Goal: Information Seeking & Learning: Learn about a topic

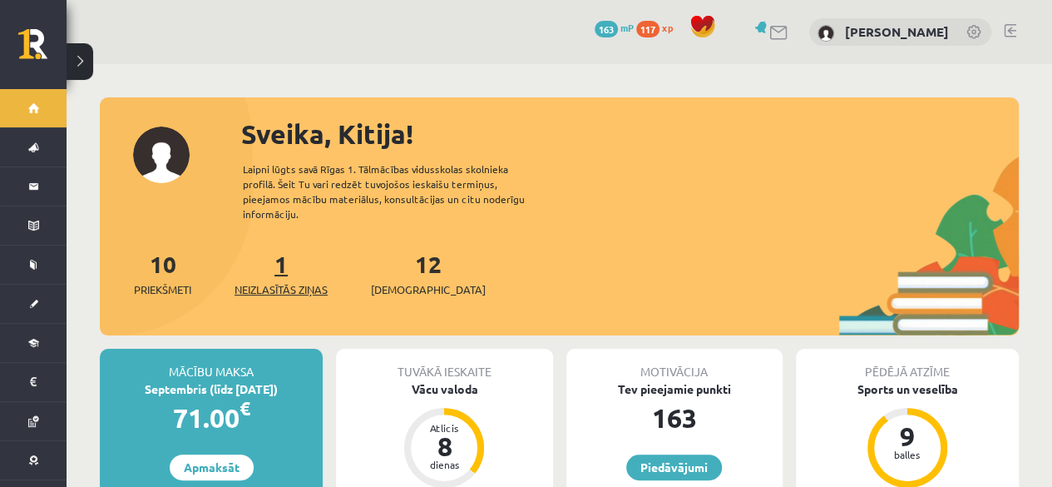
click at [310, 281] on span "Neizlasītās ziņas" at bounding box center [281, 289] width 93 height 17
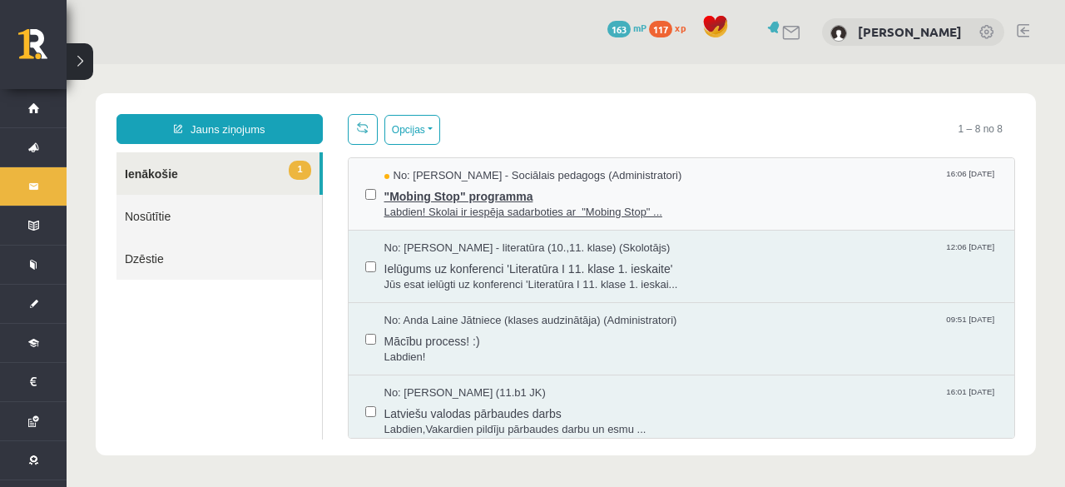
click at [433, 196] on span ""Mobing Stop" programma" at bounding box center [691, 194] width 614 height 21
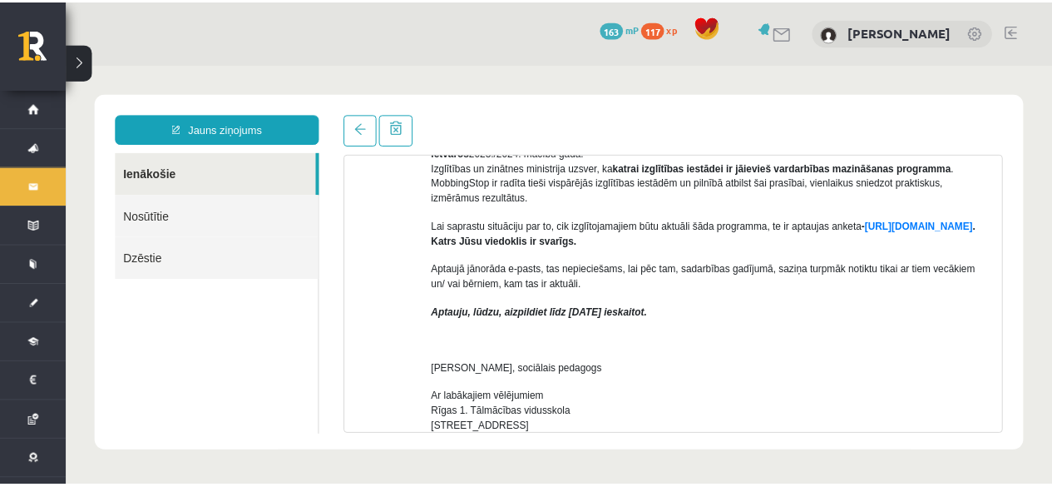
scroll to position [499, 0]
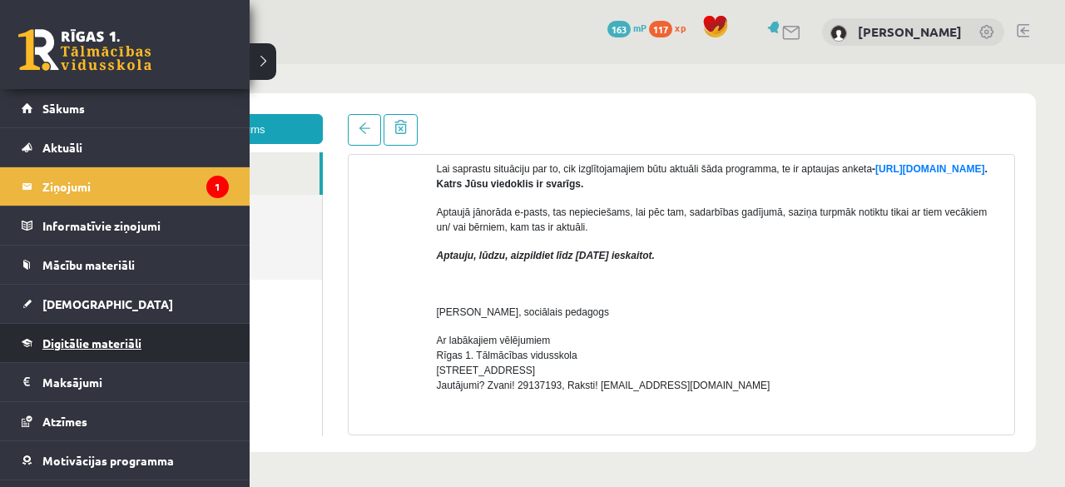
click at [80, 349] on link "Digitālie materiāli" at bounding box center [125, 343] width 207 height 38
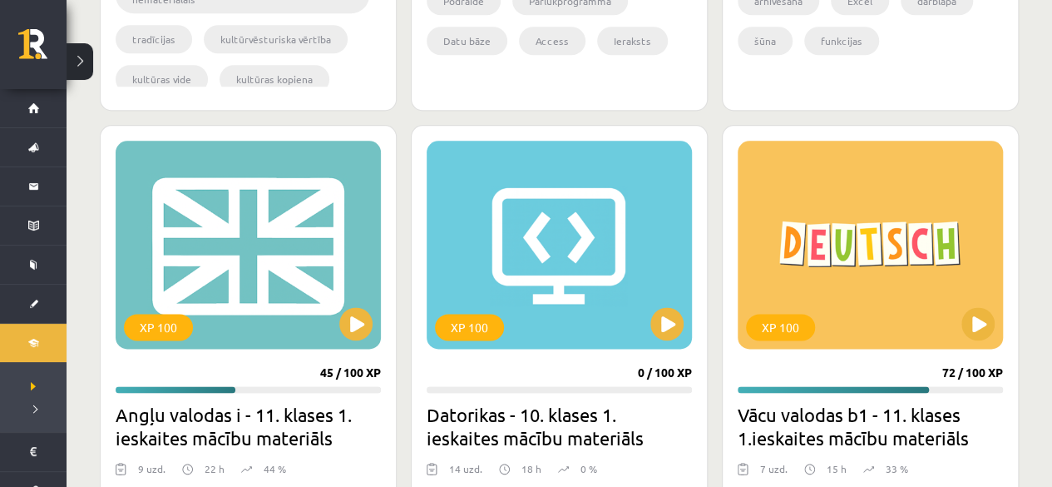
scroll to position [915, 0]
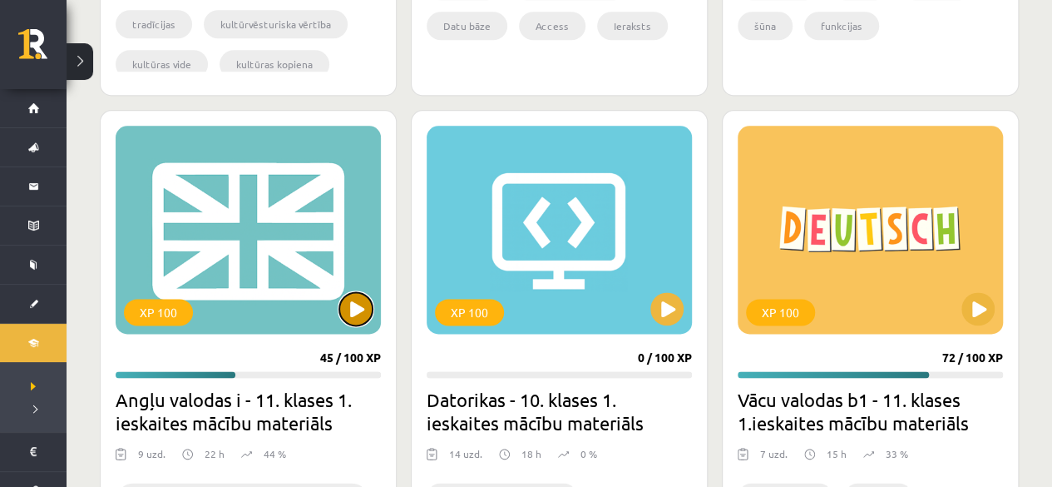
click at [354, 312] on button at bounding box center [355, 308] width 33 height 33
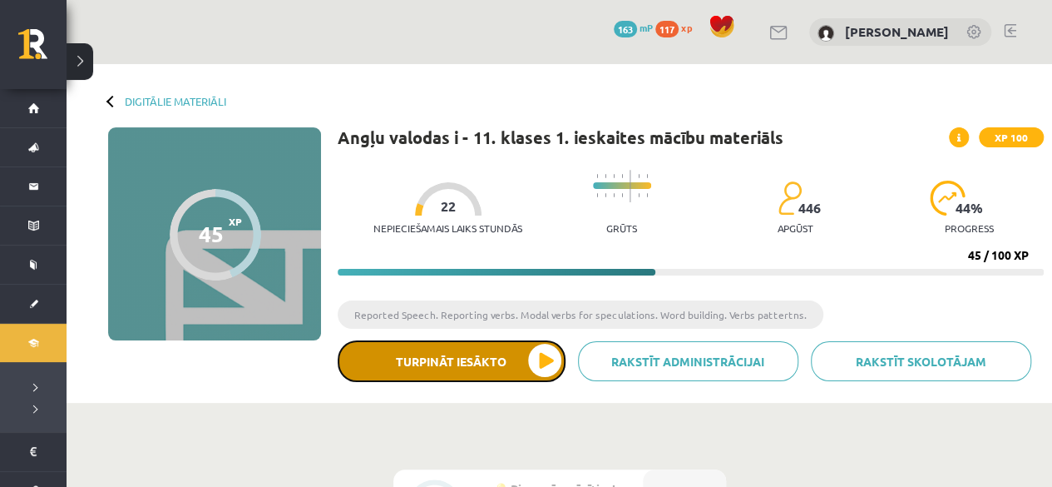
click at [519, 358] on button "Turpināt iesākto" at bounding box center [452, 361] width 228 height 42
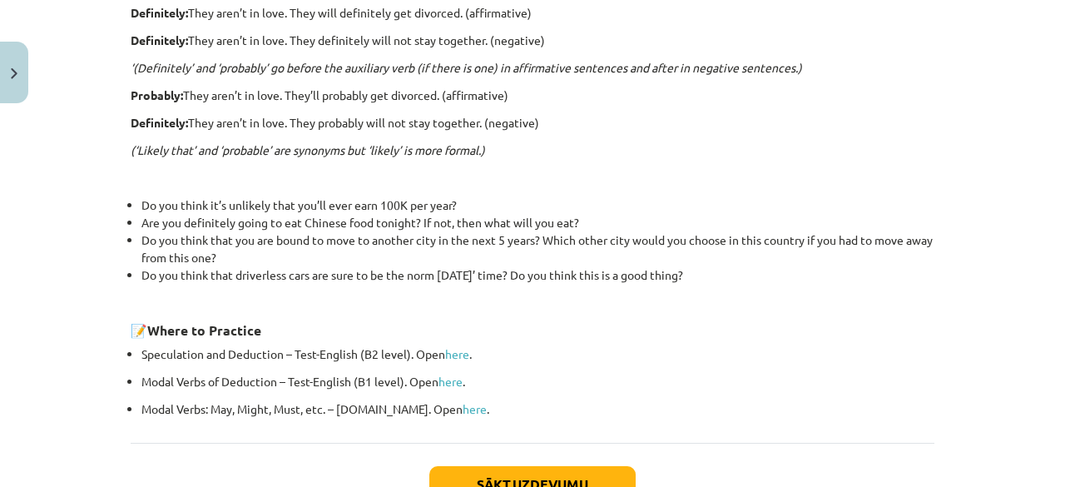
scroll to position [576, 0]
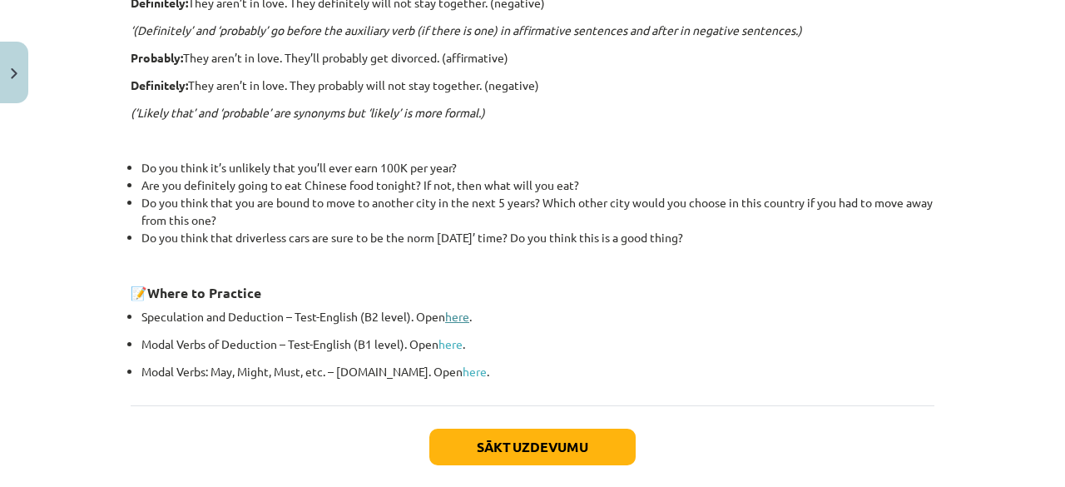
click at [445, 312] on link "here" at bounding box center [457, 316] width 24 height 15
click at [454, 346] on link "here" at bounding box center [450, 343] width 24 height 15
click at [463, 370] on link "here" at bounding box center [475, 371] width 24 height 15
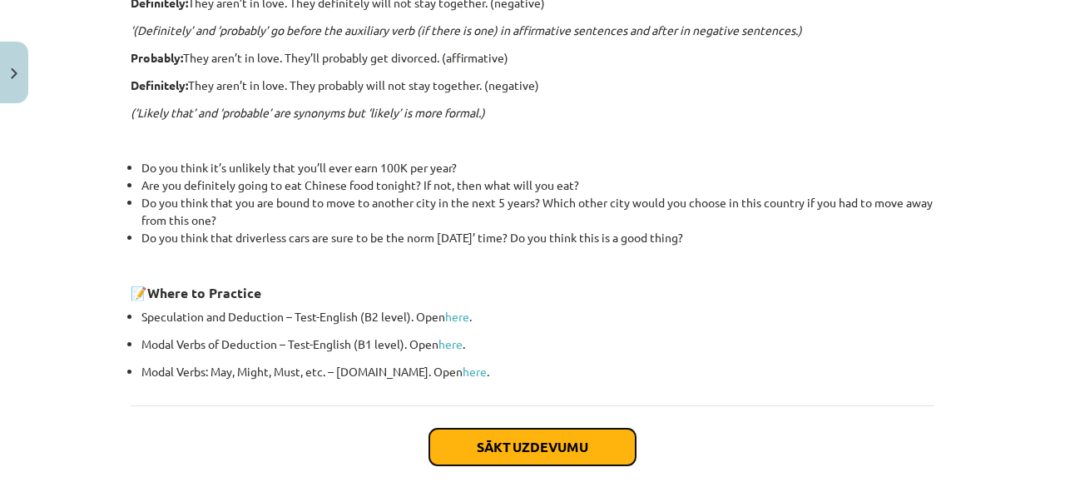
click at [483, 453] on button "Sākt uzdevumu" at bounding box center [532, 446] width 206 height 37
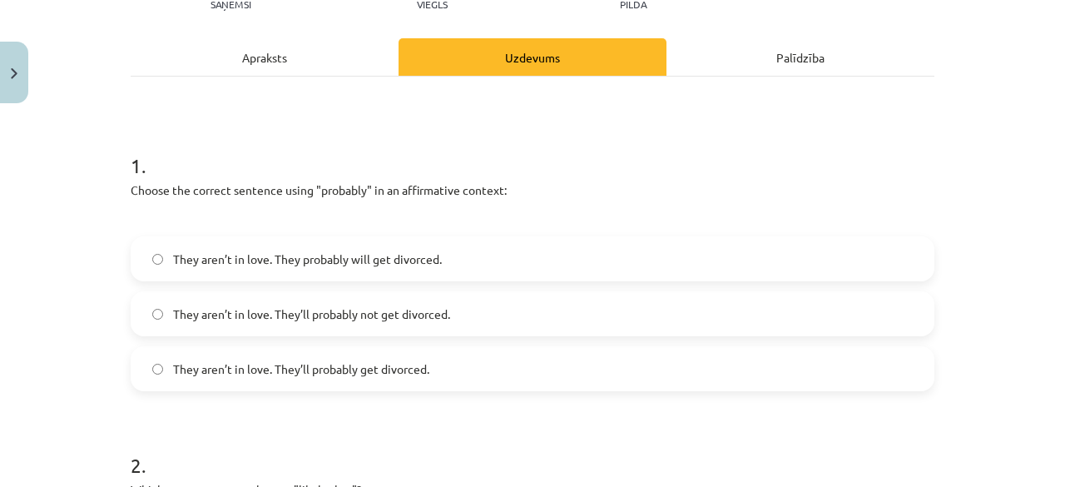
scroll to position [208, 0]
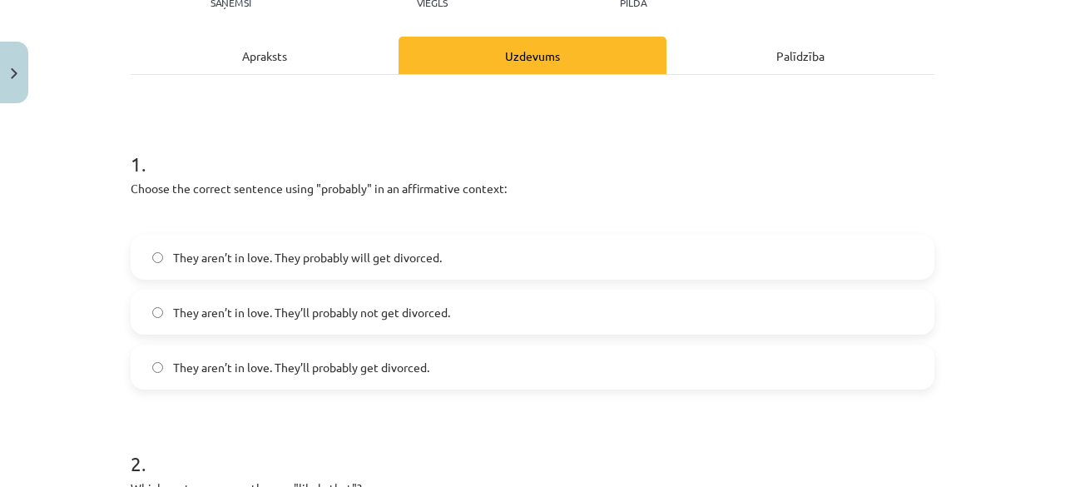
click at [275, 49] on div "Apraksts" at bounding box center [265, 55] width 268 height 37
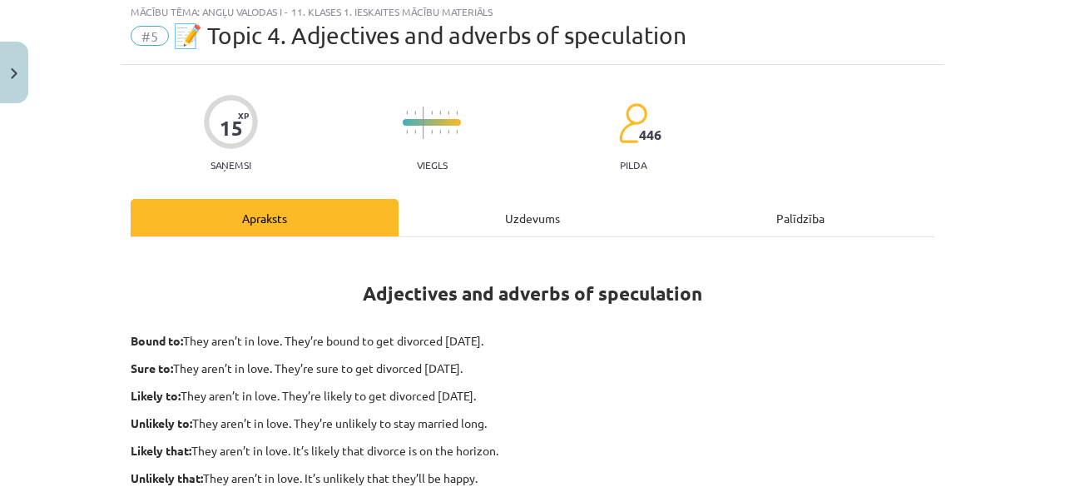
scroll to position [42, 0]
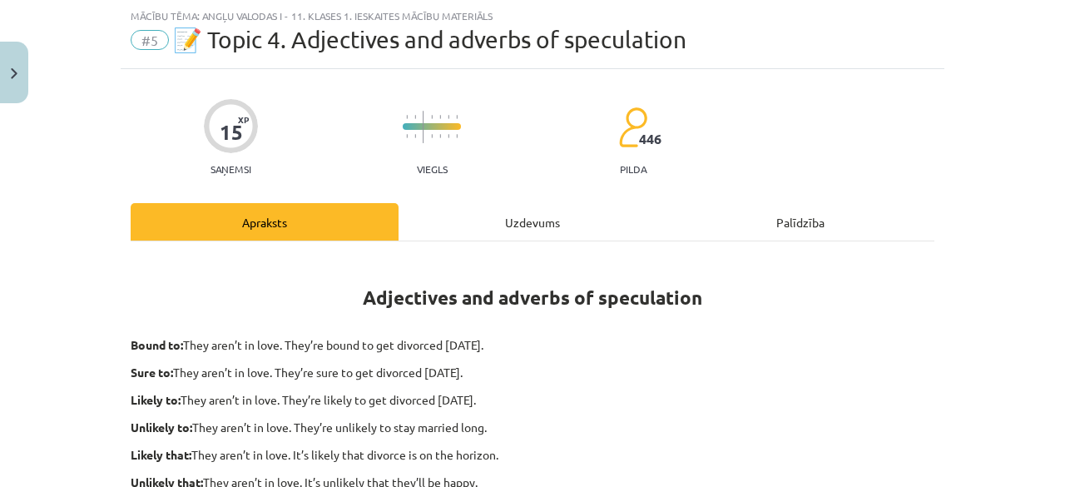
click at [583, 219] on div "Uzdevums" at bounding box center [533, 221] width 268 height 37
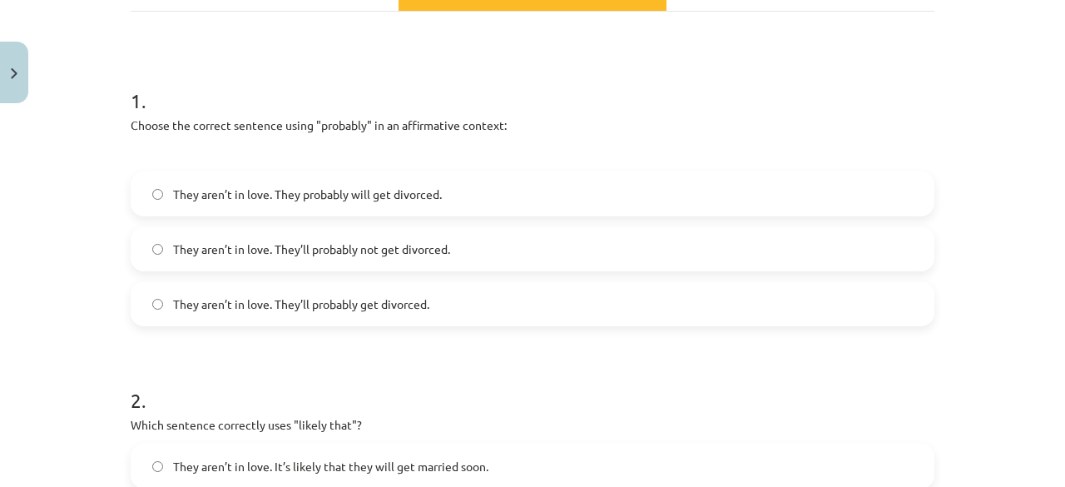
scroll to position [291, 0]
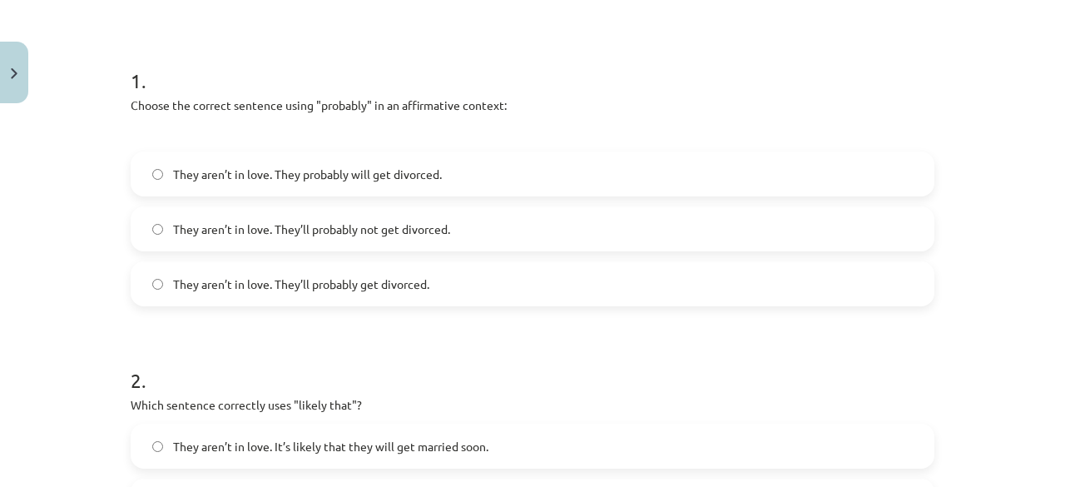
click at [332, 295] on label "They aren’t in love. They’ll probably get divorced." at bounding box center [532, 284] width 800 height 42
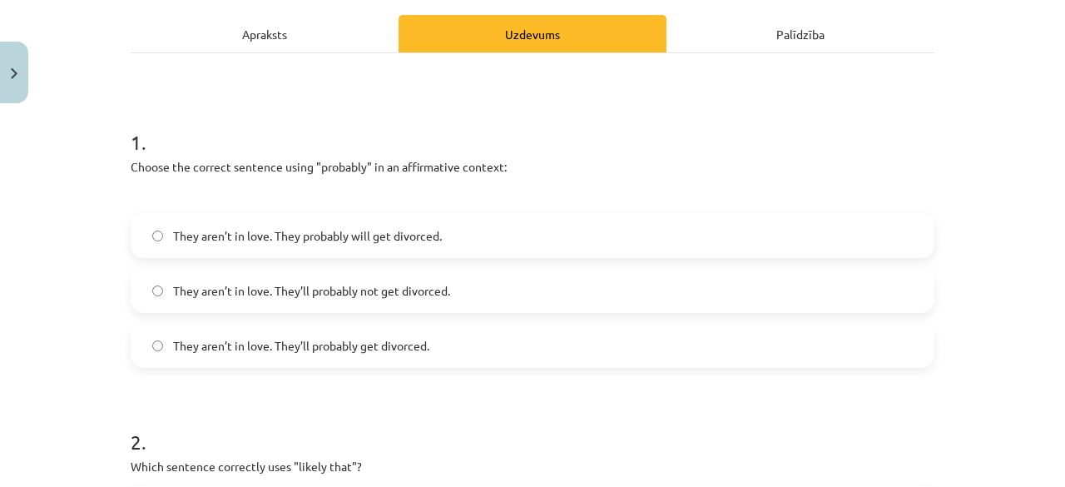
scroll to position [208, 0]
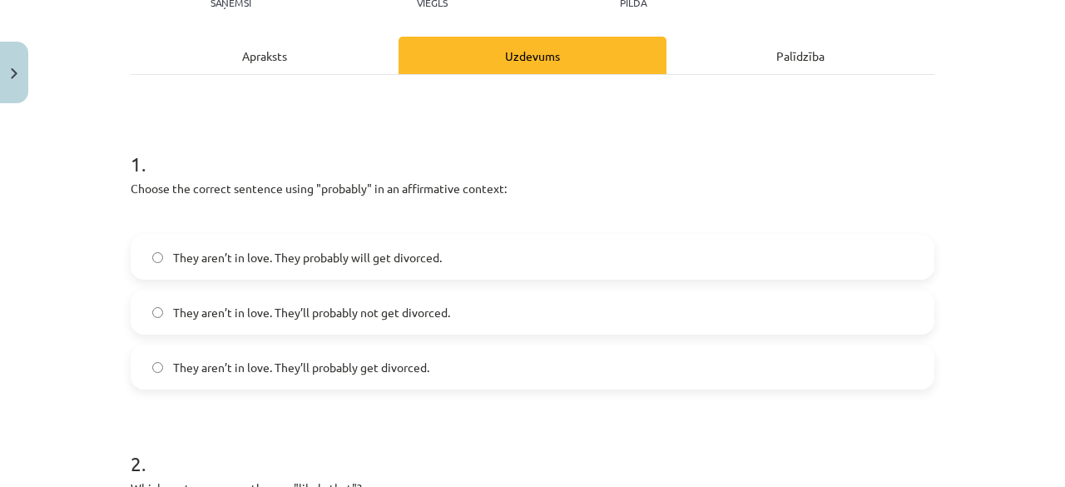
click at [319, 56] on div "Apraksts" at bounding box center [265, 55] width 268 height 37
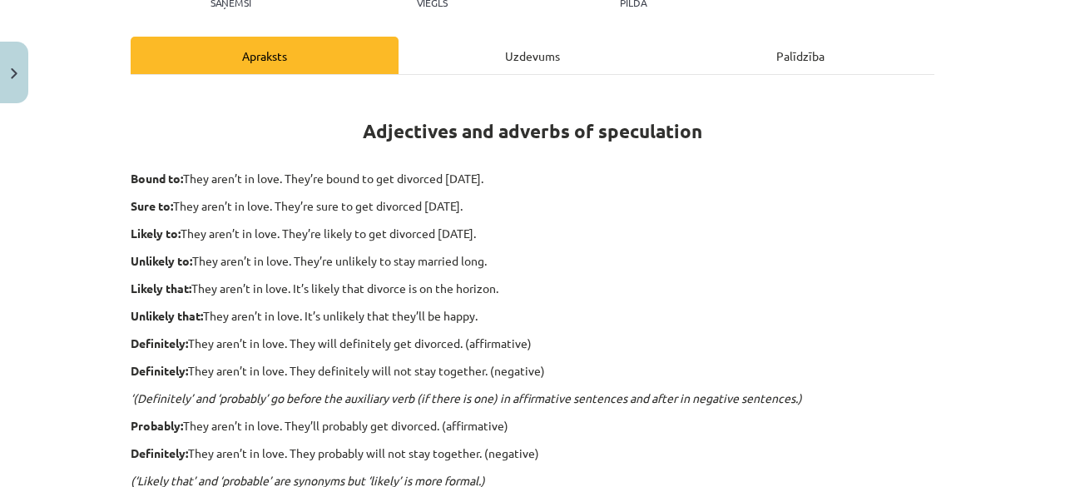
scroll to position [291, 0]
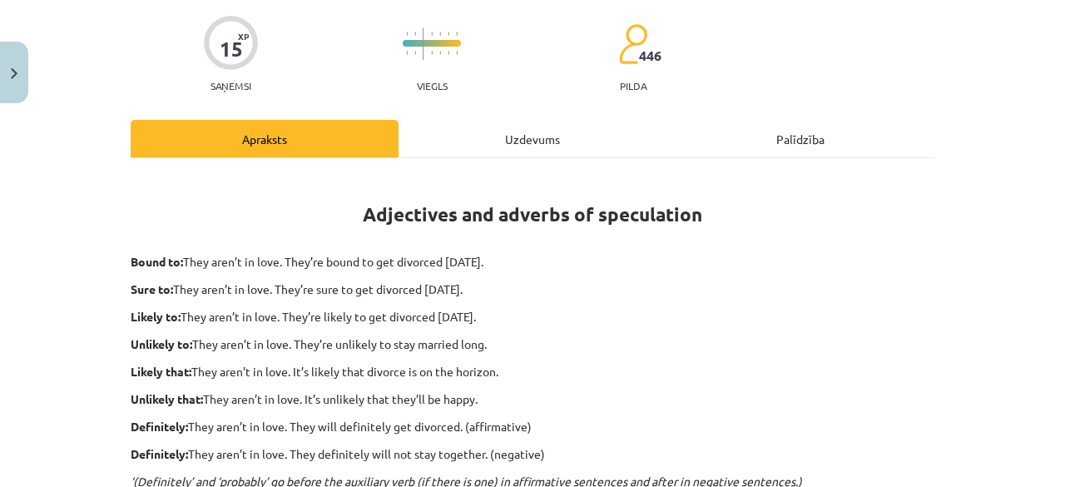
click at [520, 121] on div "Uzdevums" at bounding box center [533, 138] width 268 height 37
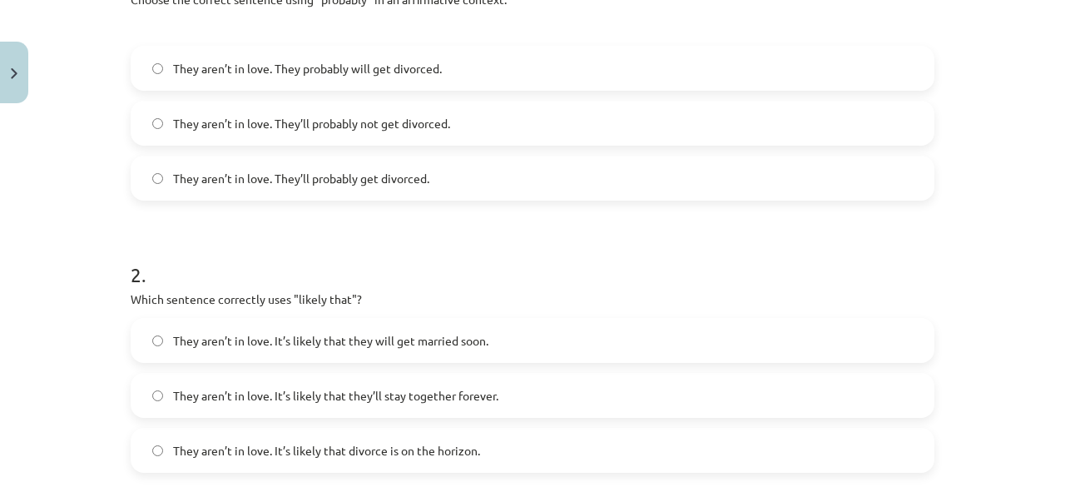
scroll to position [458, 0]
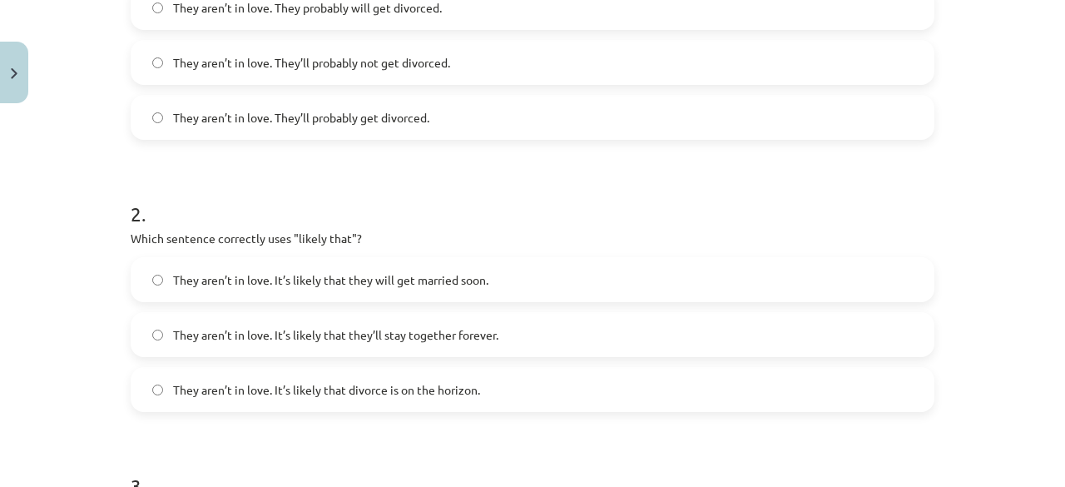
click at [271, 386] on span "They aren’t in love. It’s likely that divorce is on the horizon." at bounding box center [326, 389] width 307 height 17
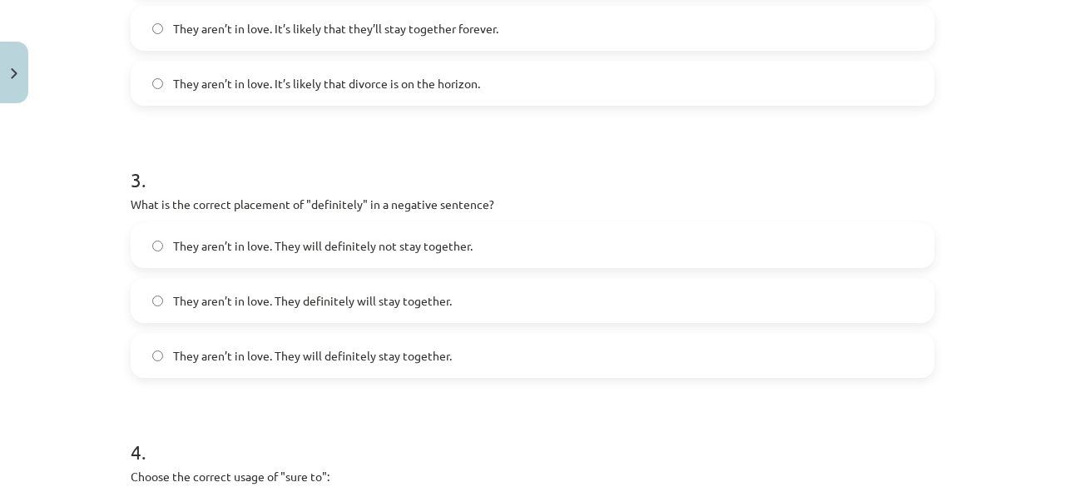
scroll to position [790, 0]
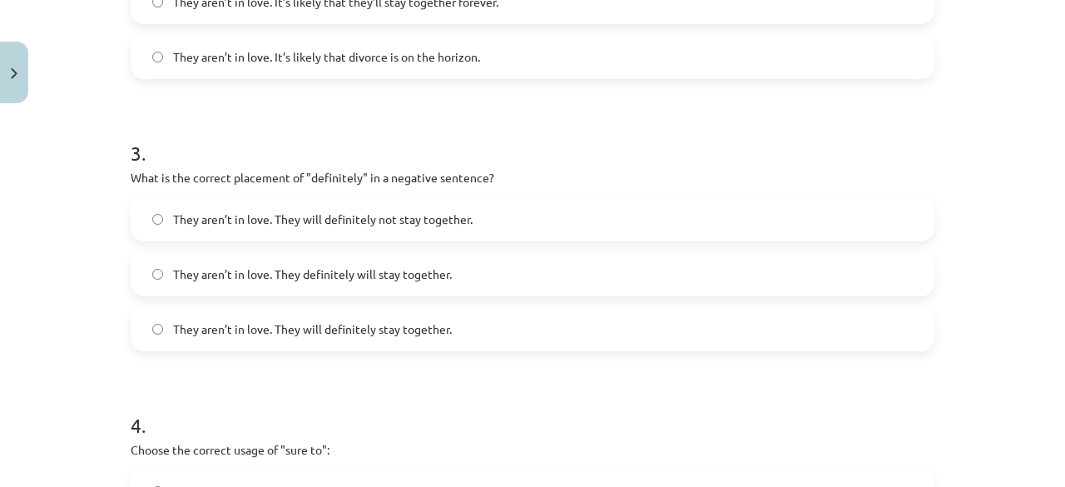
click at [294, 217] on span "They aren’t in love. They will definitely not stay together." at bounding box center [323, 218] width 300 height 17
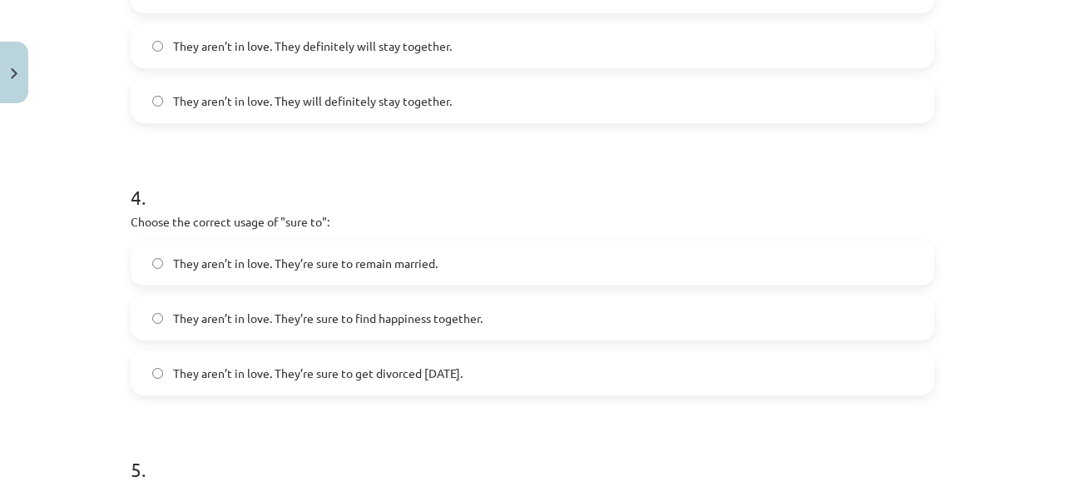
scroll to position [1040, 0]
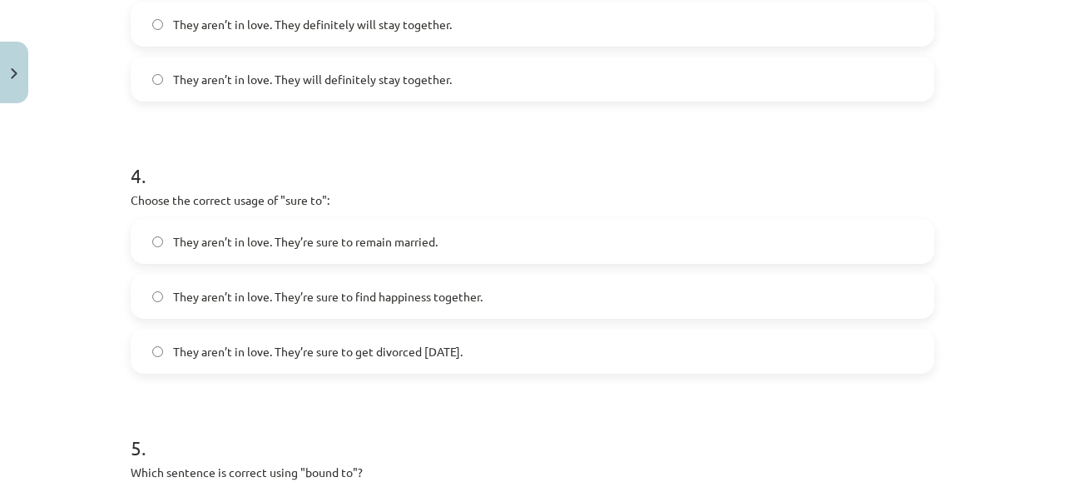
click at [280, 355] on span "They aren’t in love. They’re sure to get divorced within six months." at bounding box center [318, 351] width 290 height 17
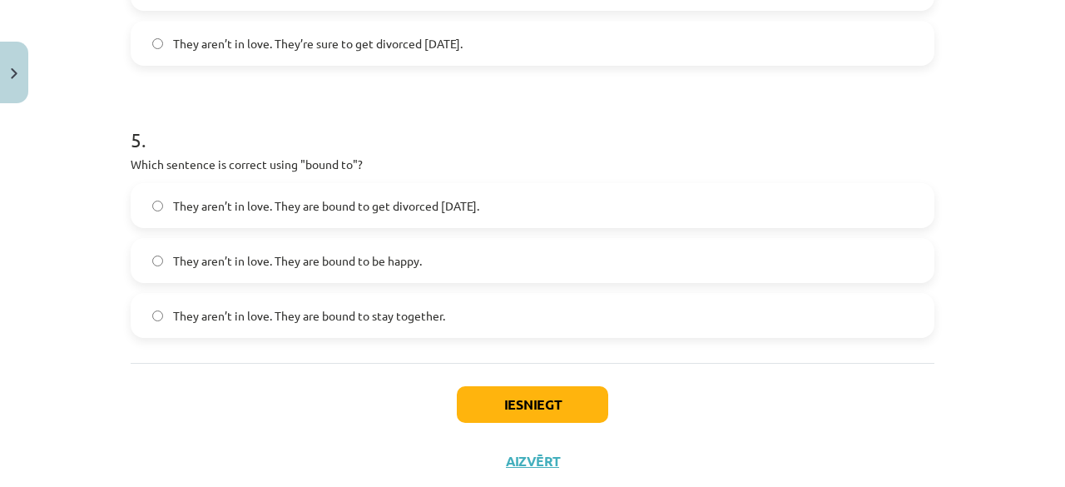
scroll to position [1373, 0]
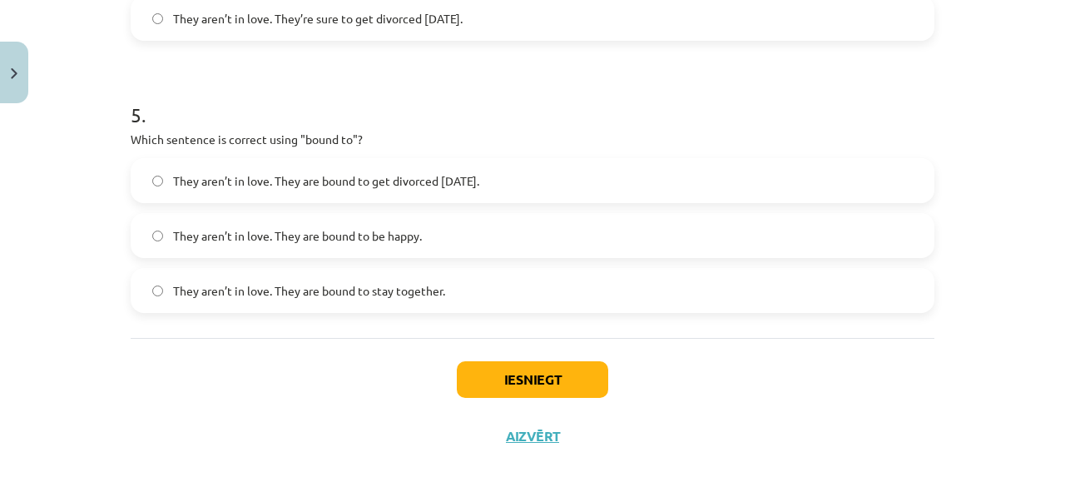
click at [265, 173] on span "They aren’t in love. They are bound to get divorced within six months." at bounding box center [326, 180] width 306 height 17
click at [530, 381] on button "Iesniegt" at bounding box center [532, 379] width 151 height 37
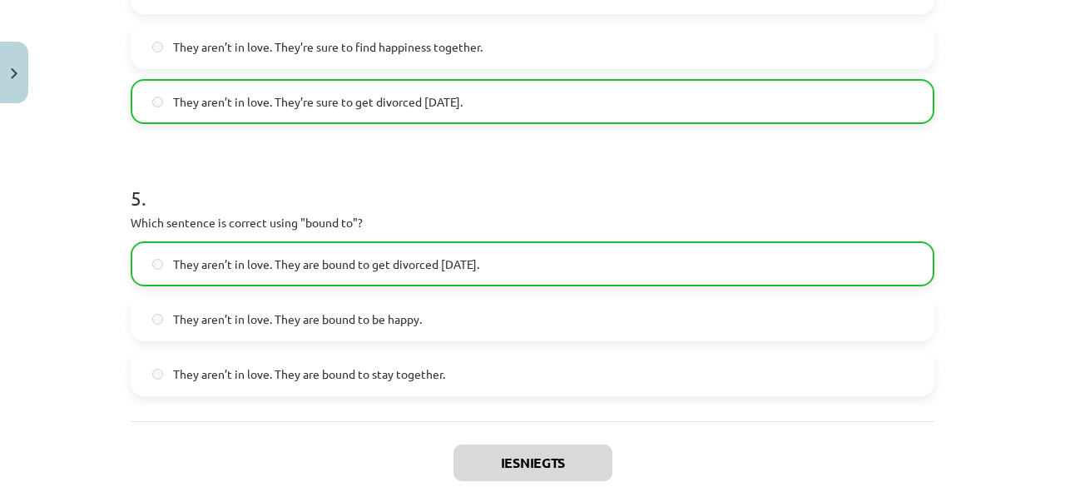
scroll to position [1443, 0]
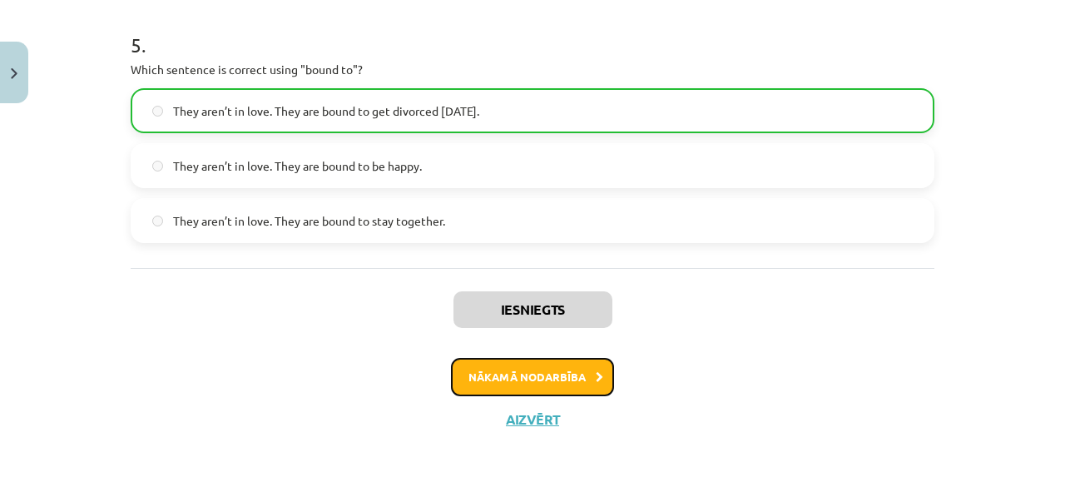
click at [539, 366] on button "Nākamā nodarbība" at bounding box center [532, 377] width 163 height 38
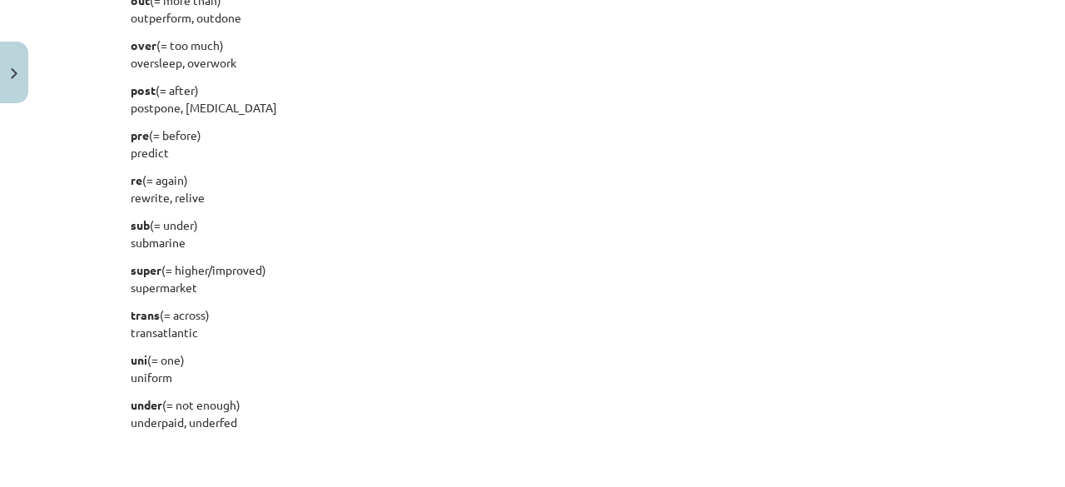
scroll to position [2080, 0]
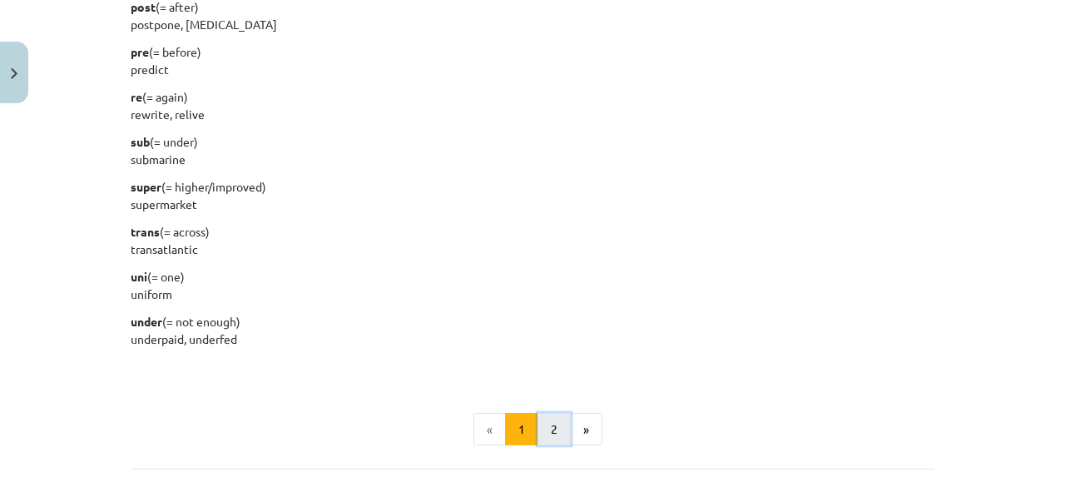
click at [550, 426] on button "2" at bounding box center [553, 429] width 33 height 33
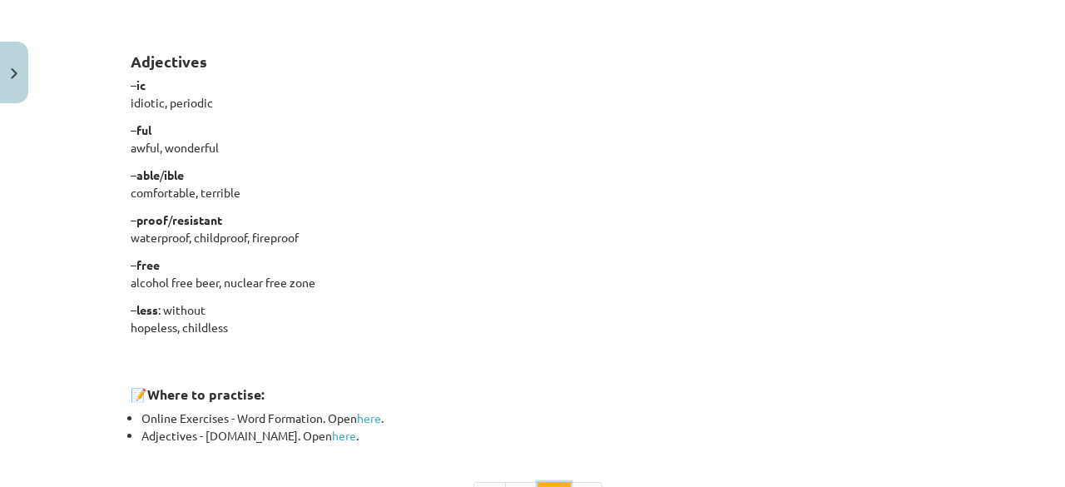
scroll to position [1548, 0]
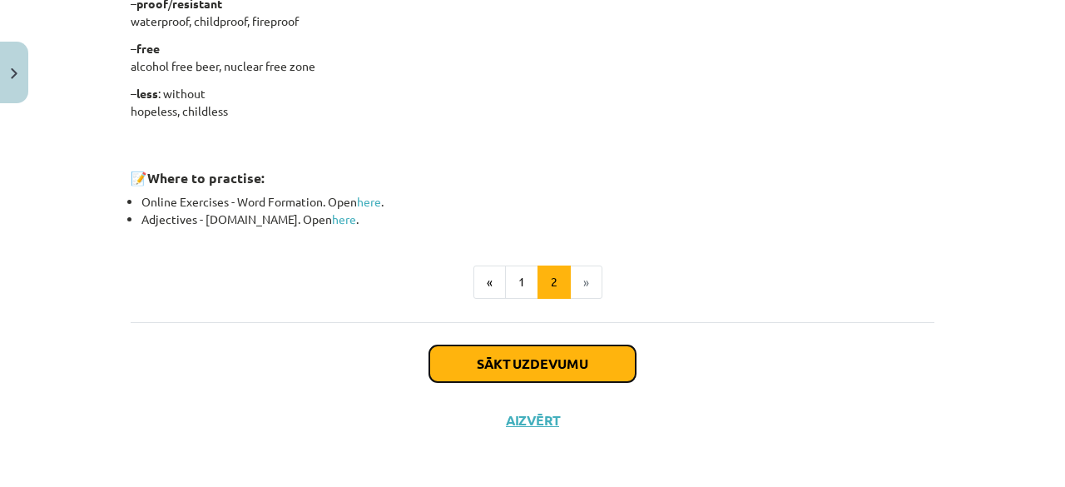
click at [522, 362] on button "Sākt uzdevumu" at bounding box center [532, 363] width 206 height 37
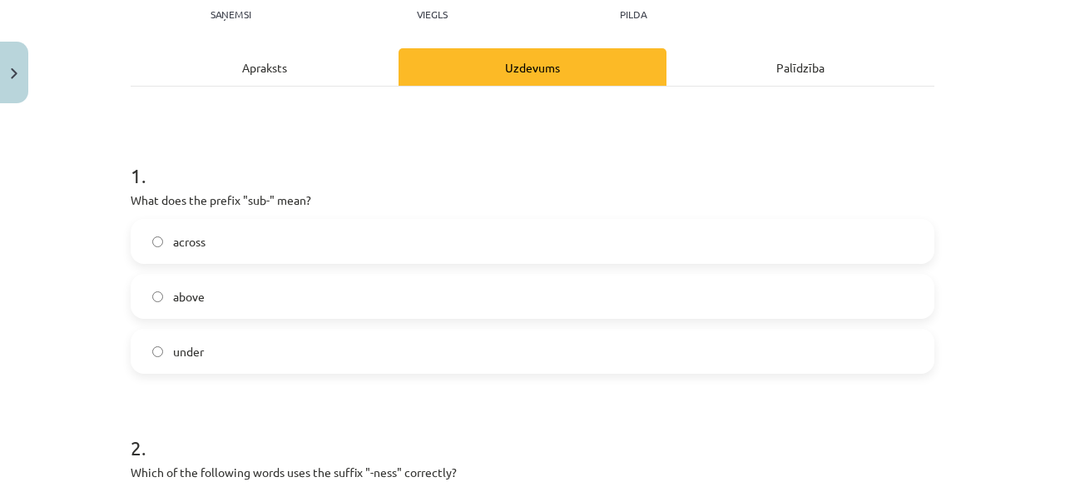
scroll to position [208, 0]
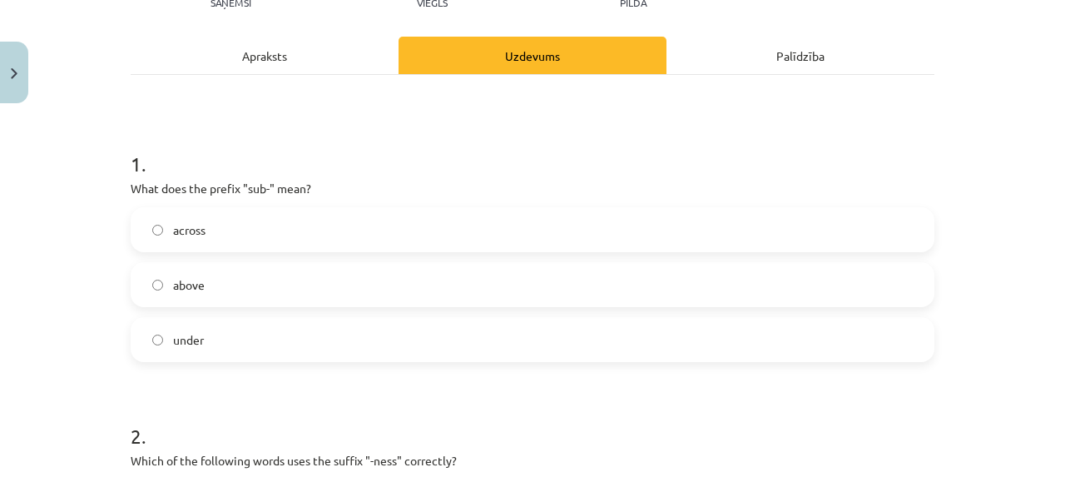
click at [274, 69] on div "Apraksts" at bounding box center [265, 55] width 268 height 37
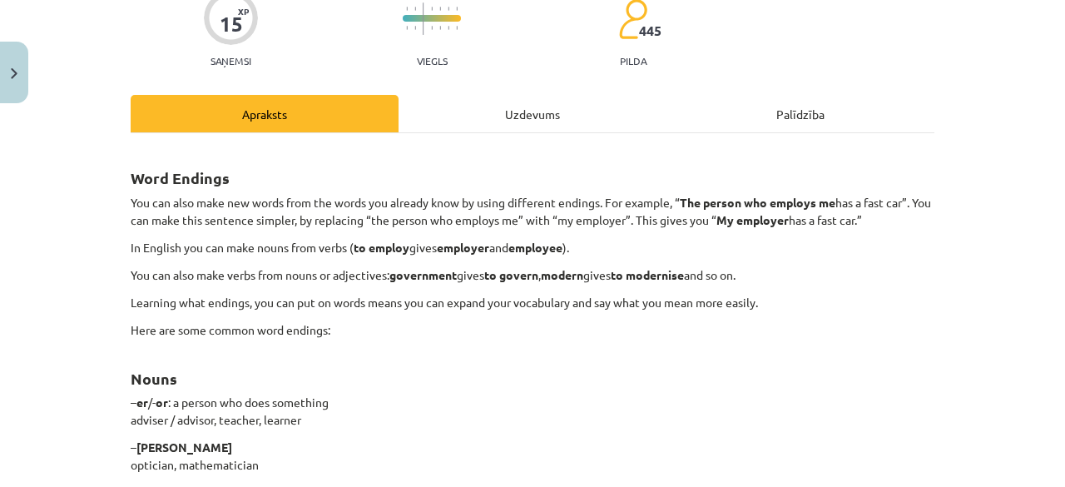
scroll to position [125, 0]
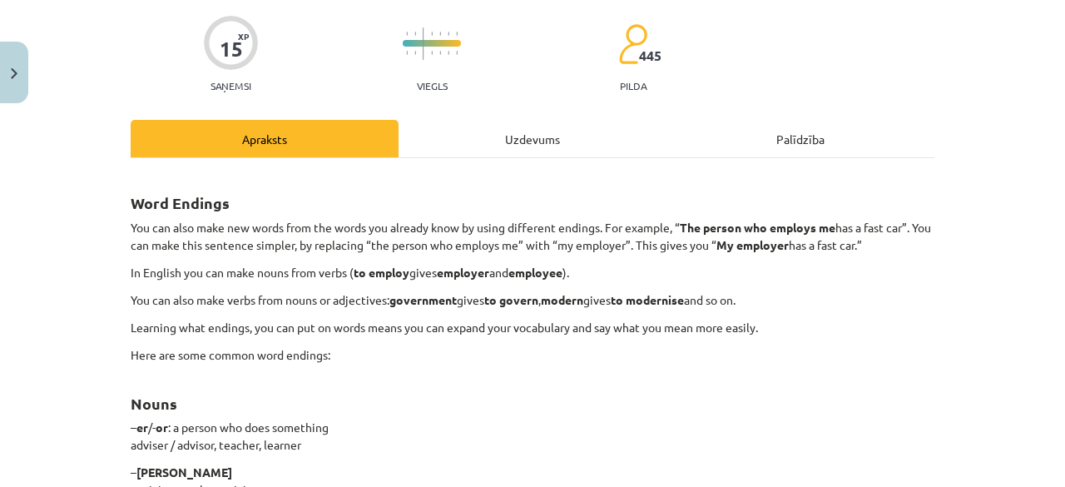
click at [470, 154] on div "Uzdevums" at bounding box center [533, 138] width 268 height 37
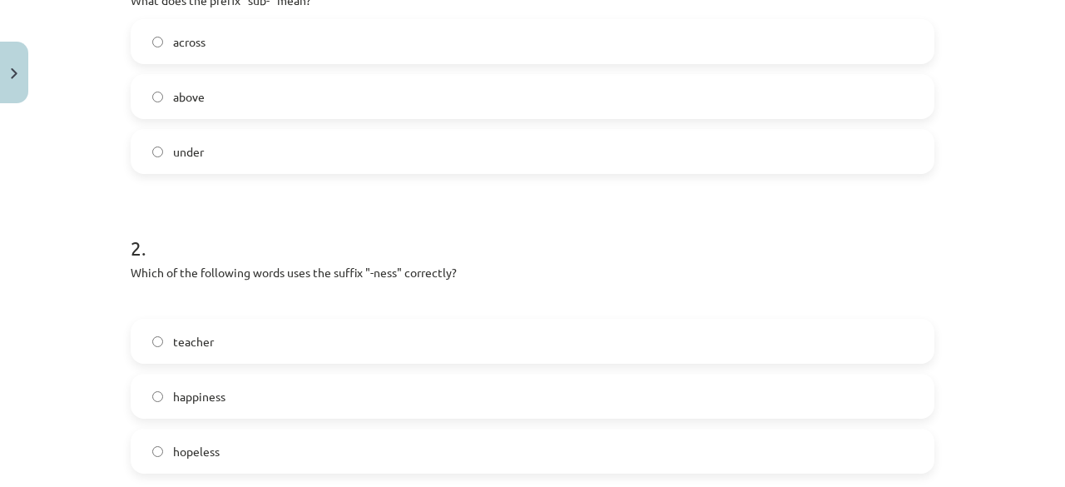
scroll to position [458, 0]
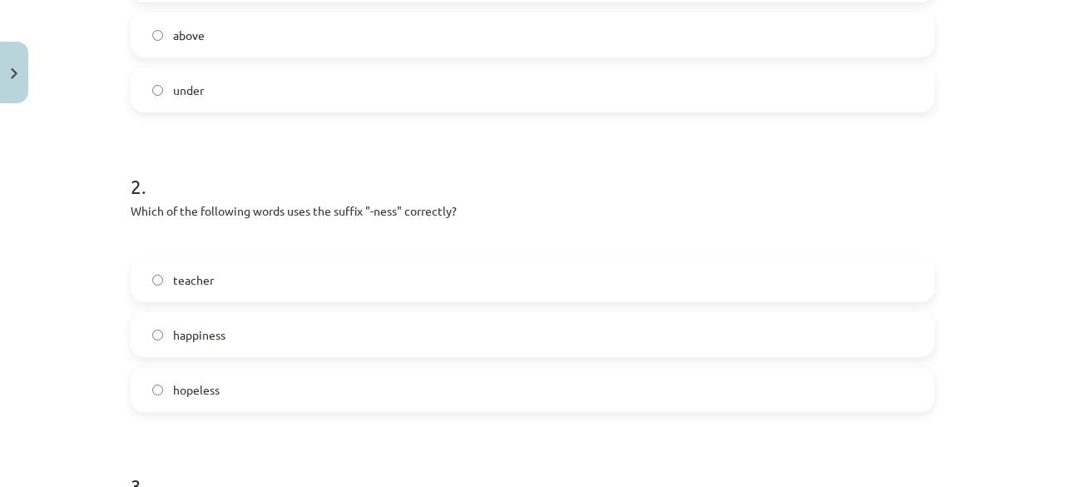
click at [240, 386] on label "hopeless" at bounding box center [532, 390] width 800 height 42
click at [226, 330] on label "happiness" at bounding box center [532, 335] width 800 height 42
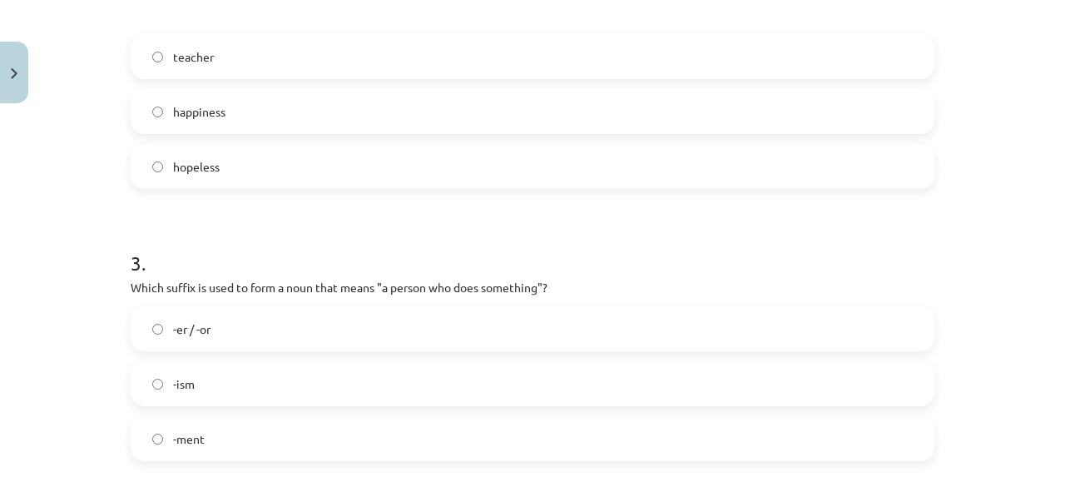
scroll to position [707, 0]
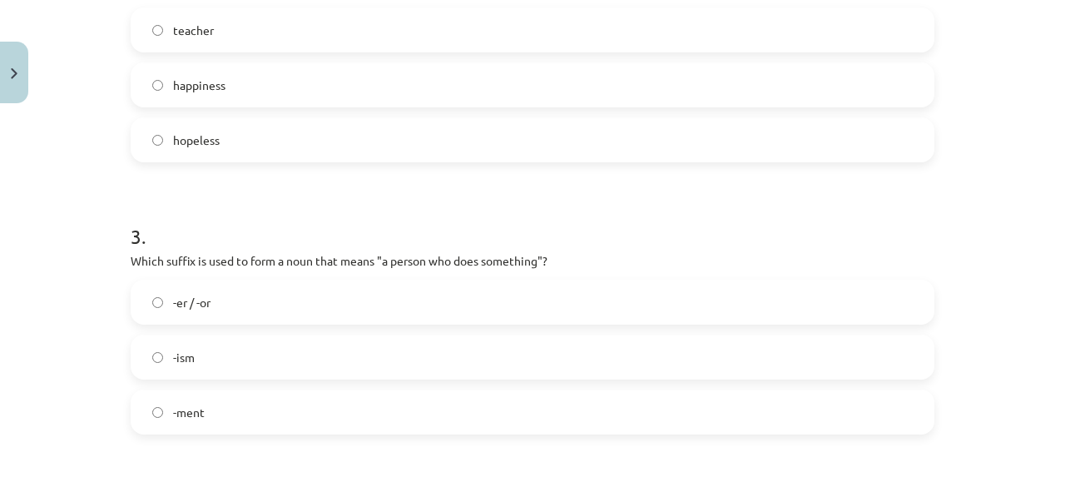
click at [240, 299] on label "-er / -or" at bounding box center [532, 302] width 800 height 42
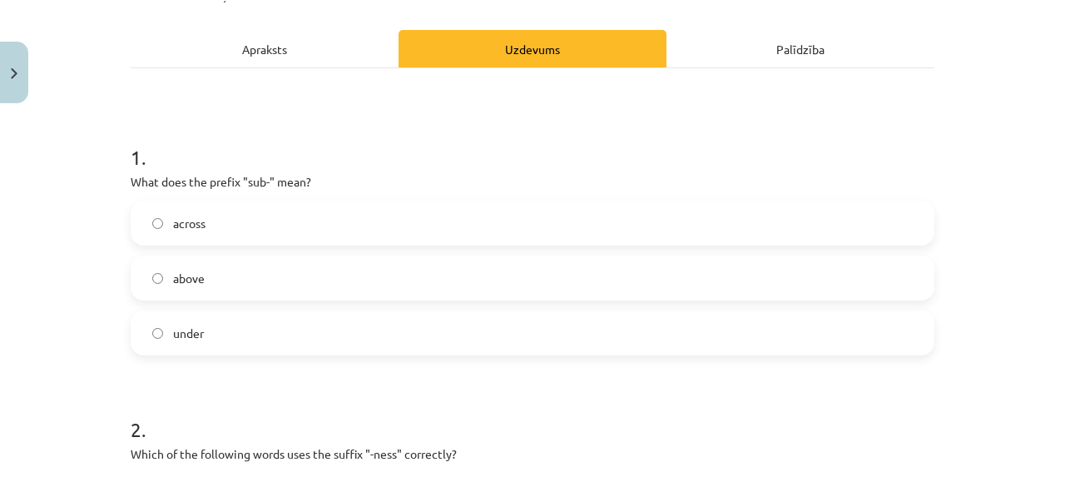
scroll to position [0, 0]
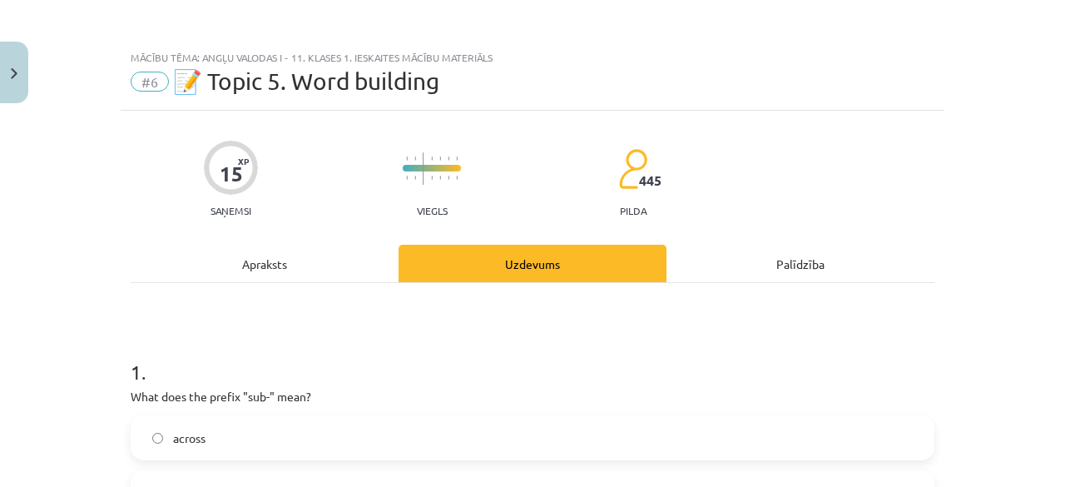
click at [222, 276] on div "Apraksts" at bounding box center [265, 263] width 268 height 37
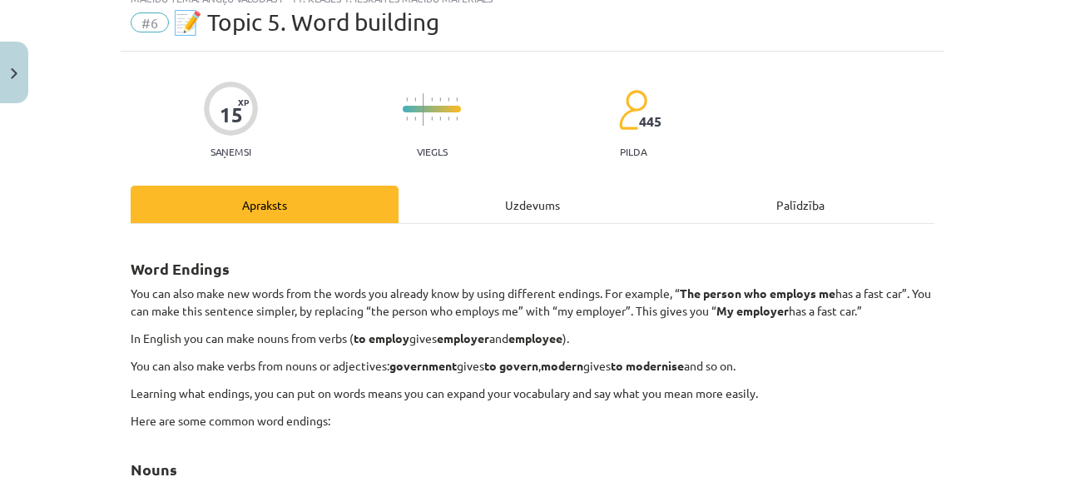
scroll to position [42, 0]
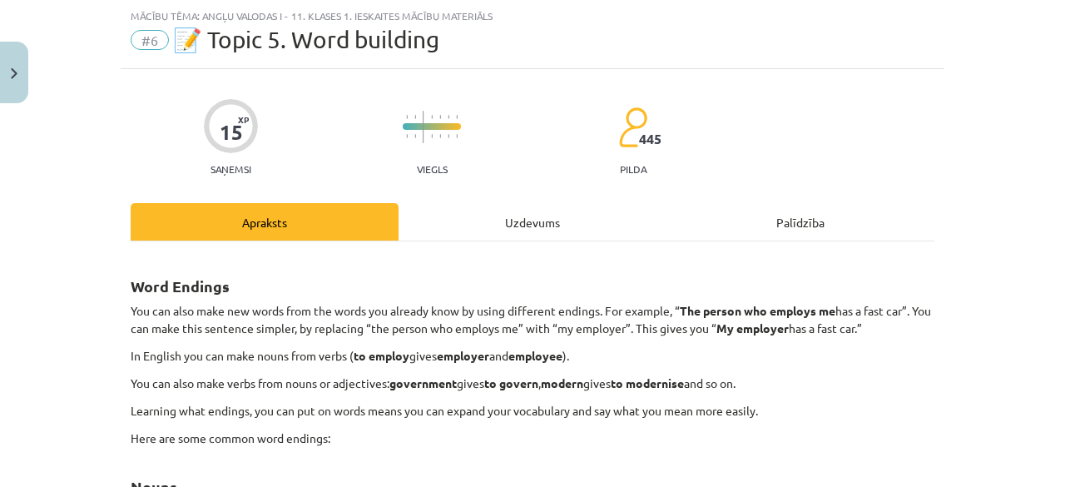
click at [456, 205] on div "Uzdevums" at bounding box center [533, 221] width 268 height 37
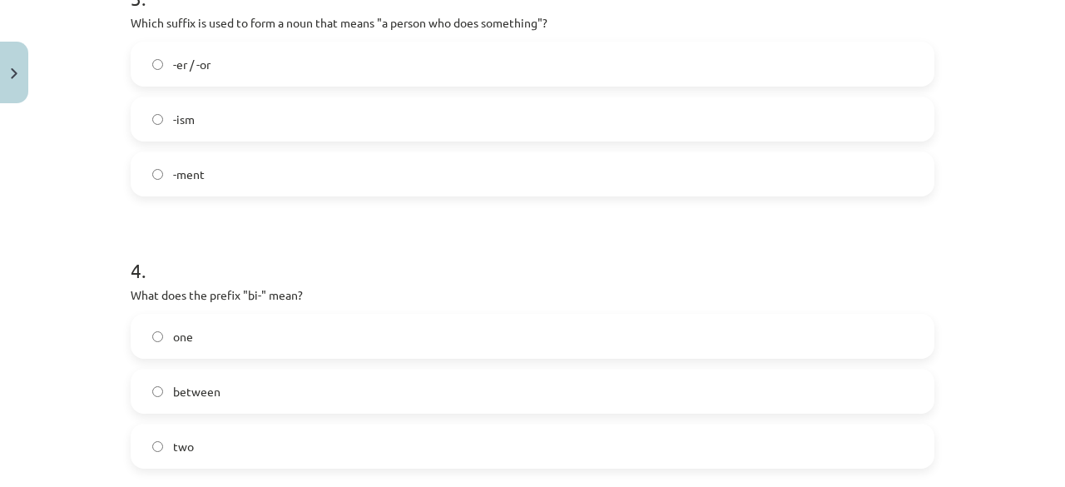
scroll to position [1040, 0]
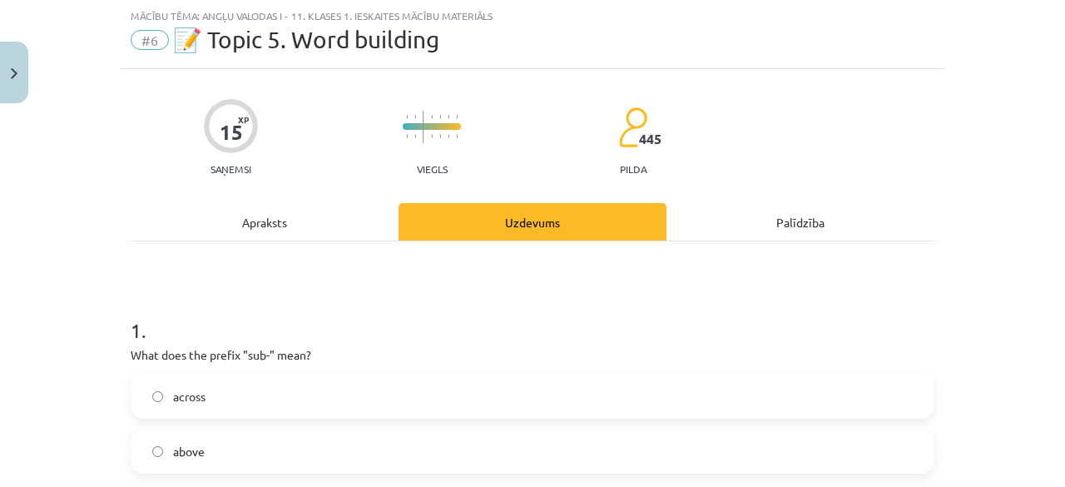
click at [240, 229] on div "Apraksts" at bounding box center [265, 221] width 268 height 37
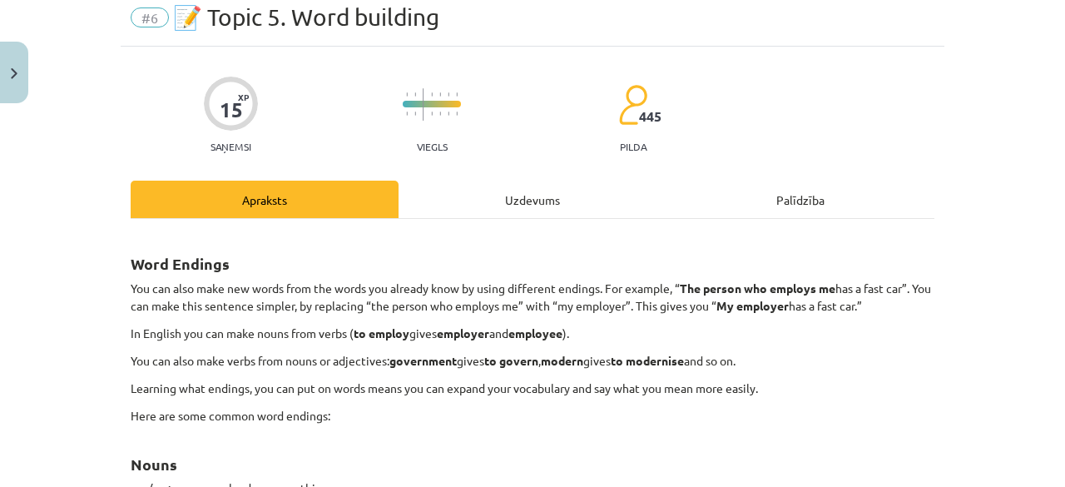
scroll to position [42, 0]
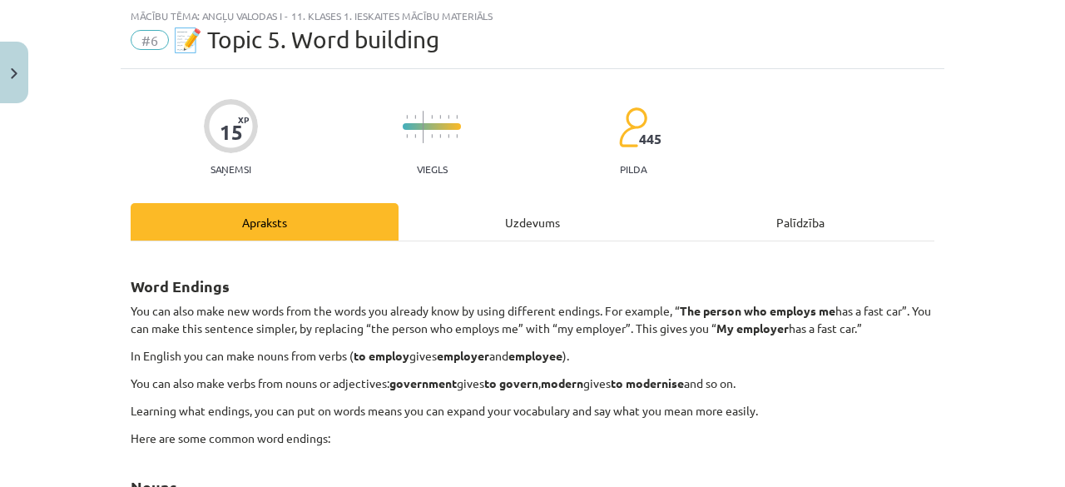
click at [454, 213] on div "Uzdevums" at bounding box center [533, 221] width 268 height 37
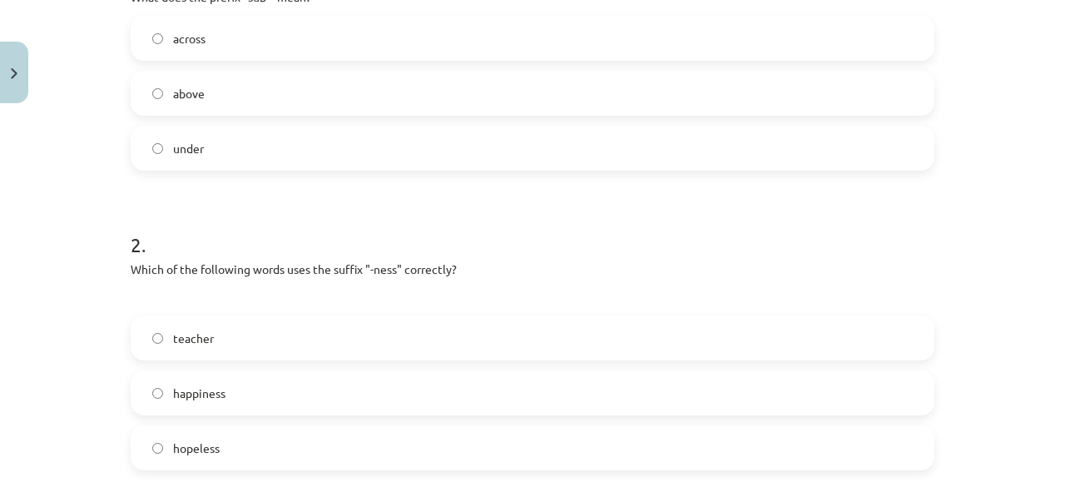
scroll to position [291, 0]
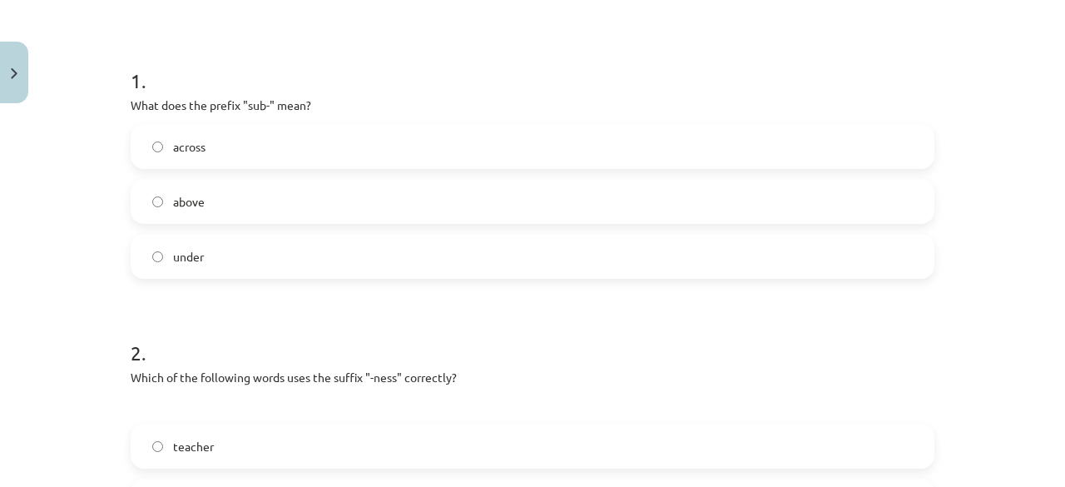
drag, startPoint x: 222, startPoint y: 252, endPoint x: 227, endPoint y: 225, distance: 27.1
click at [225, 252] on label "under" at bounding box center [532, 256] width 800 height 42
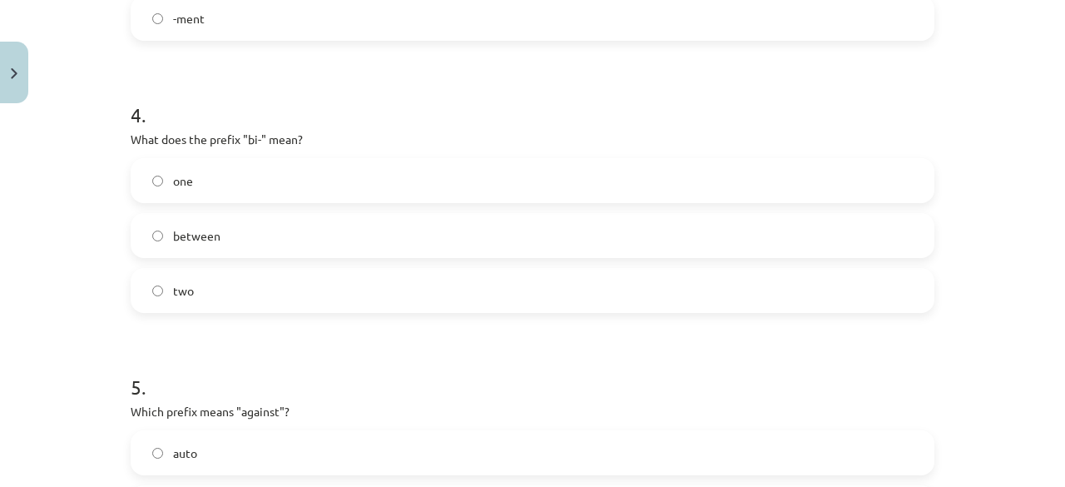
scroll to position [1123, 0]
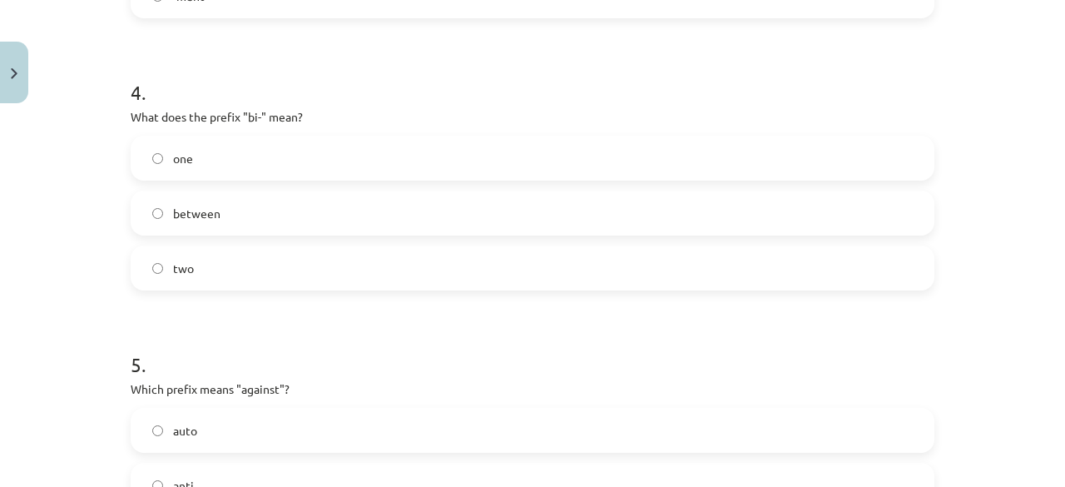
click at [256, 260] on label "two" at bounding box center [532, 268] width 800 height 42
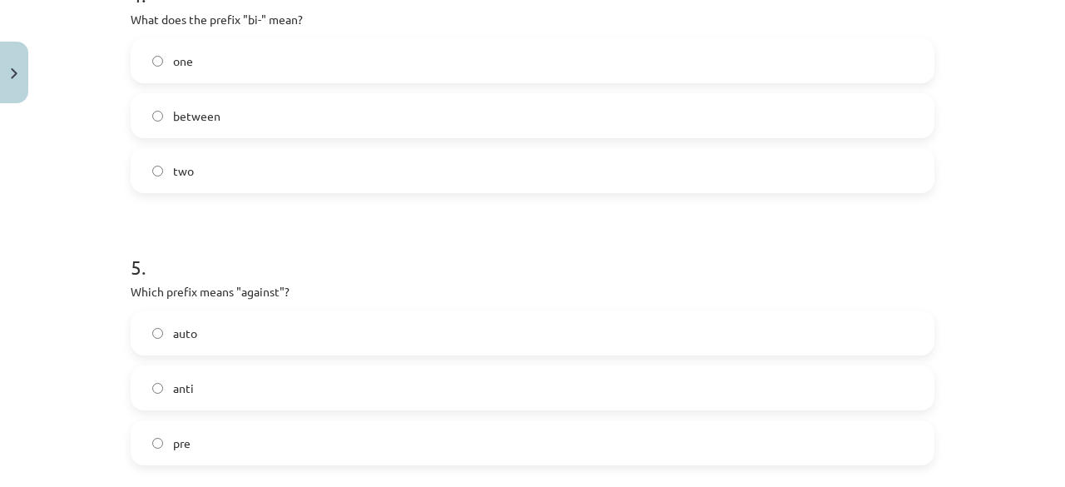
scroll to position [1290, 0]
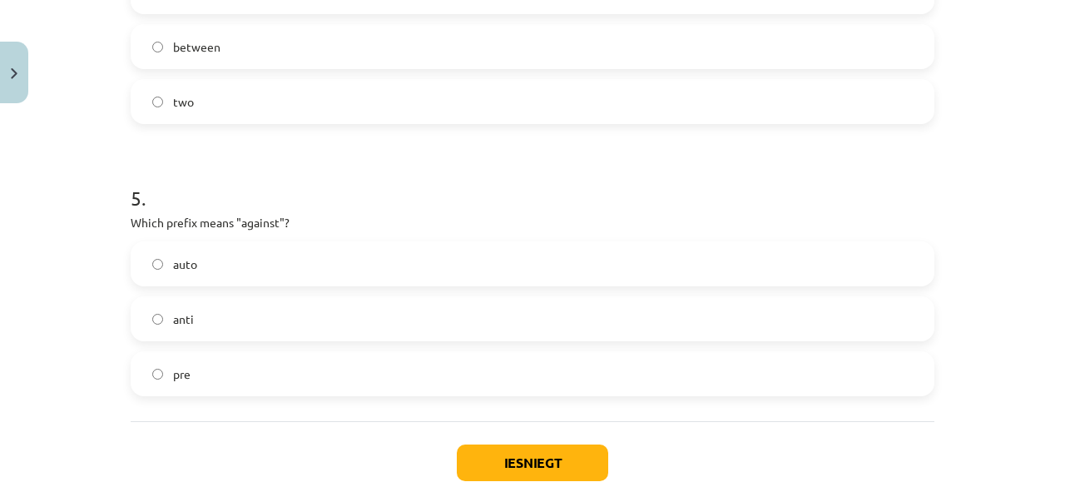
click at [217, 313] on label "anti" at bounding box center [532, 319] width 800 height 42
click at [484, 448] on button "Iesniegt" at bounding box center [532, 462] width 151 height 37
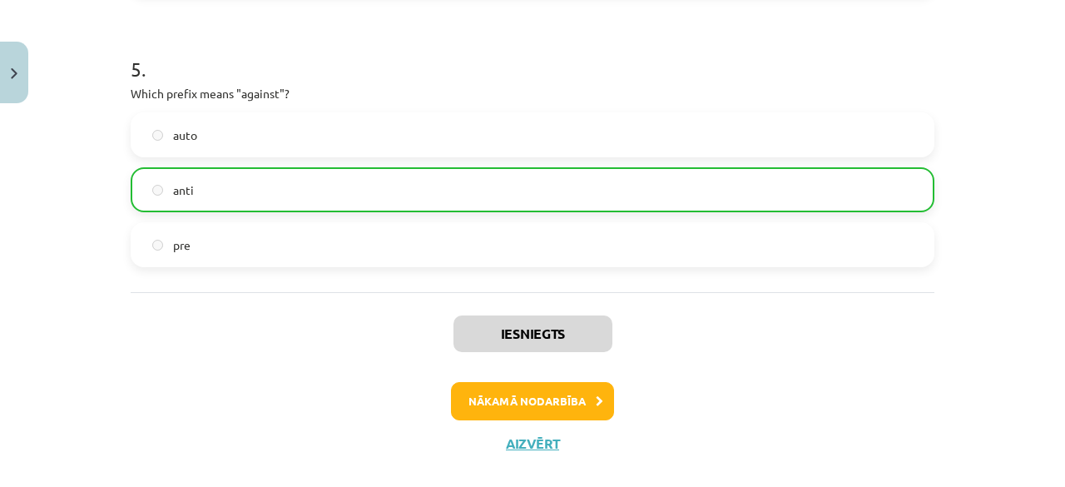
scroll to position [1443, 0]
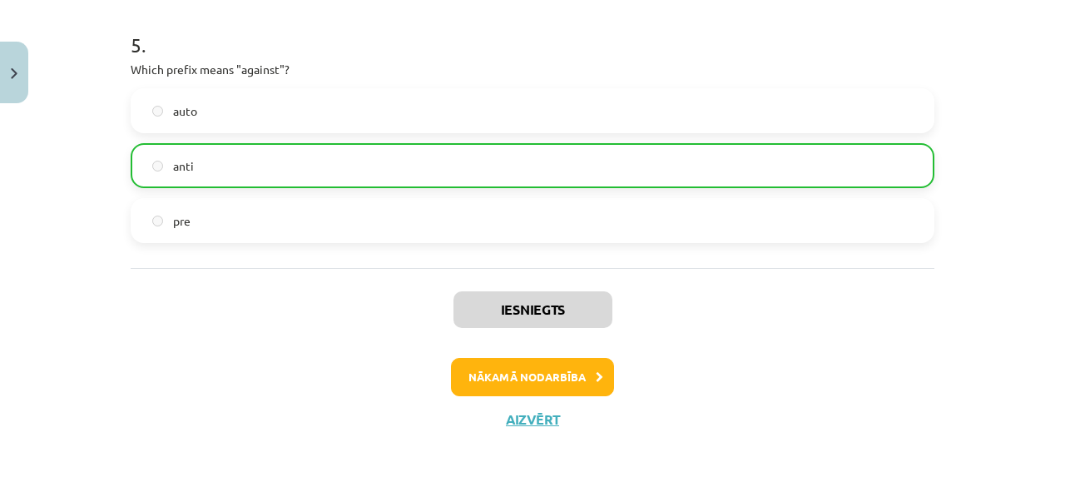
click at [554, 351] on div "Iesniegts Nākamā nodarbība Aizvērt" at bounding box center [533, 353] width 804 height 170
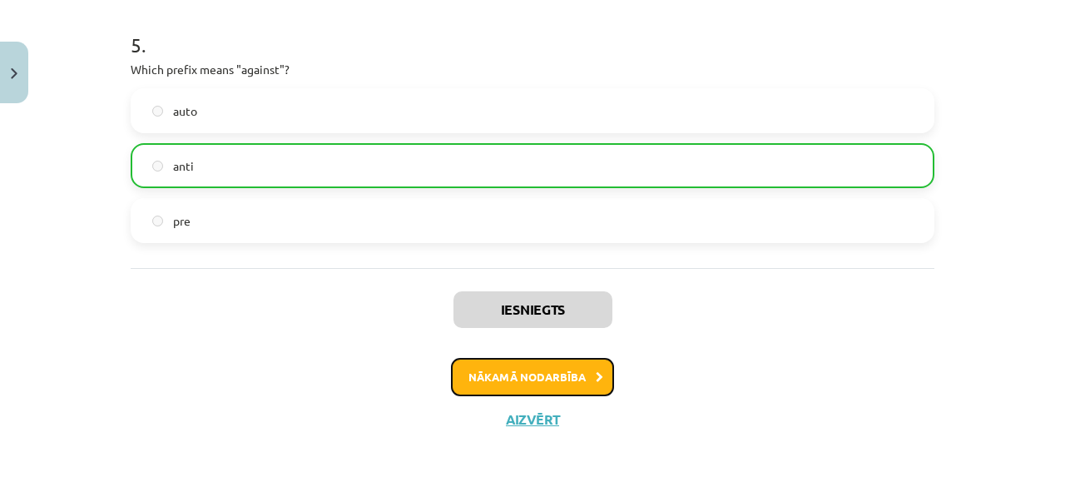
click at [567, 382] on button "Nākamā nodarbība" at bounding box center [532, 377] width 163 height 38
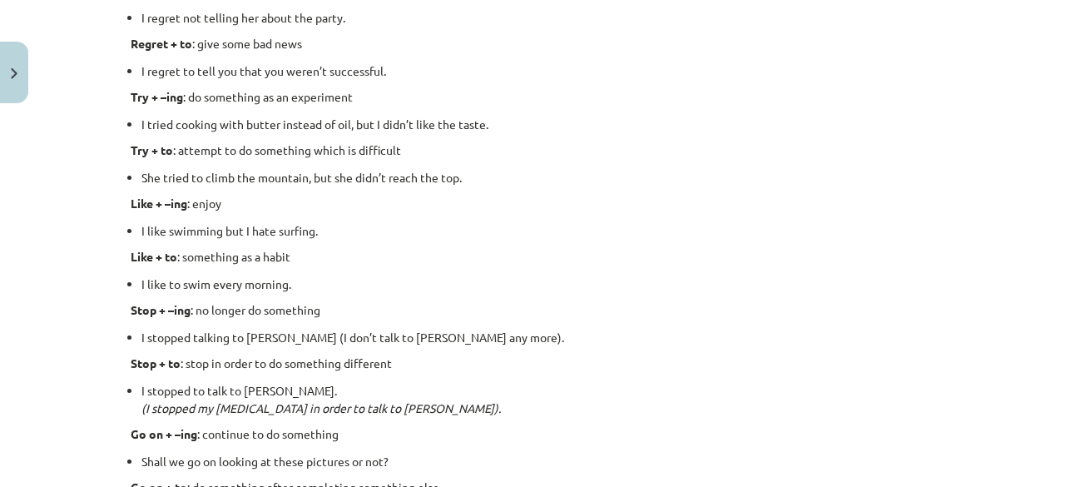
scroll to position [1804, 0]
drag, startPoint x: 374, startPoint y: 217, endPoint x: 275, endPoint y: 199, distance: 100.7
click at [275, 199] on p "Like + –ing : enjoy" at bounding box center [533, 203] width 804 height 17
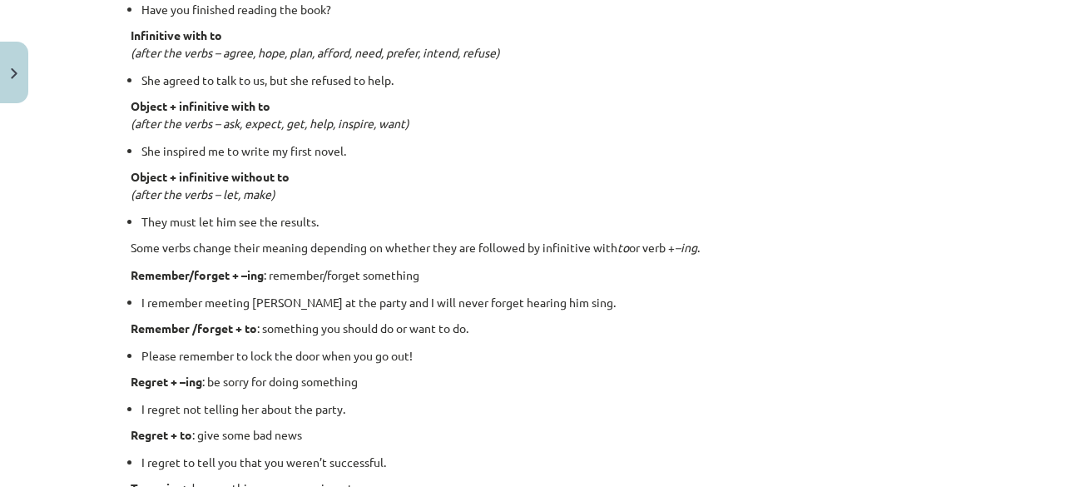
scroll to position [1353, 0]
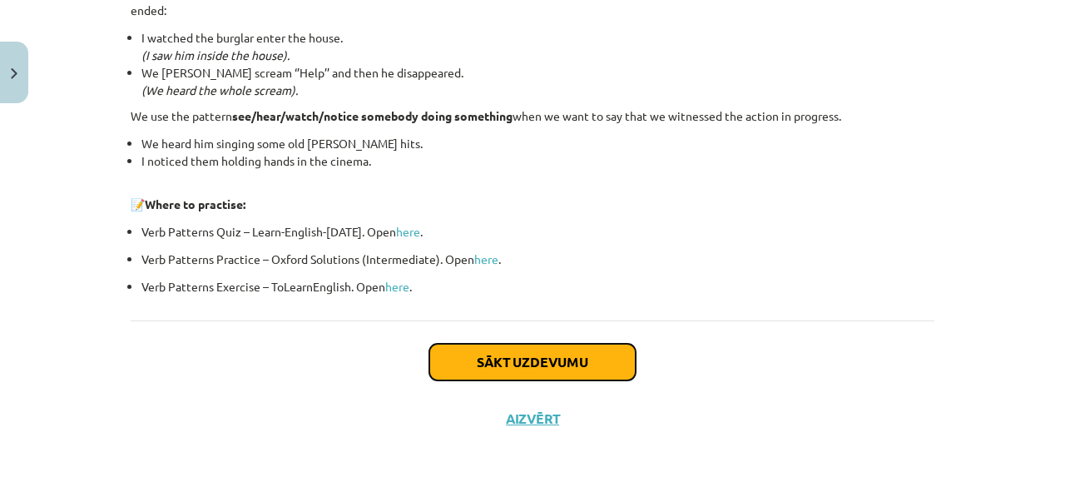
click at [460, 367] on button "Sākt uzdevumu" at bounding box center [532, 362] width 206 height 37
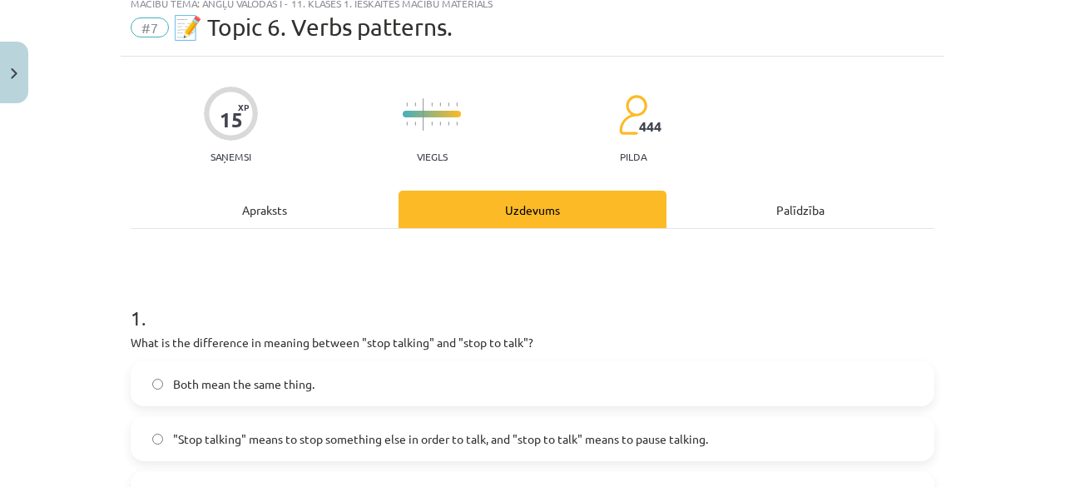
scroll to position [42, 0]
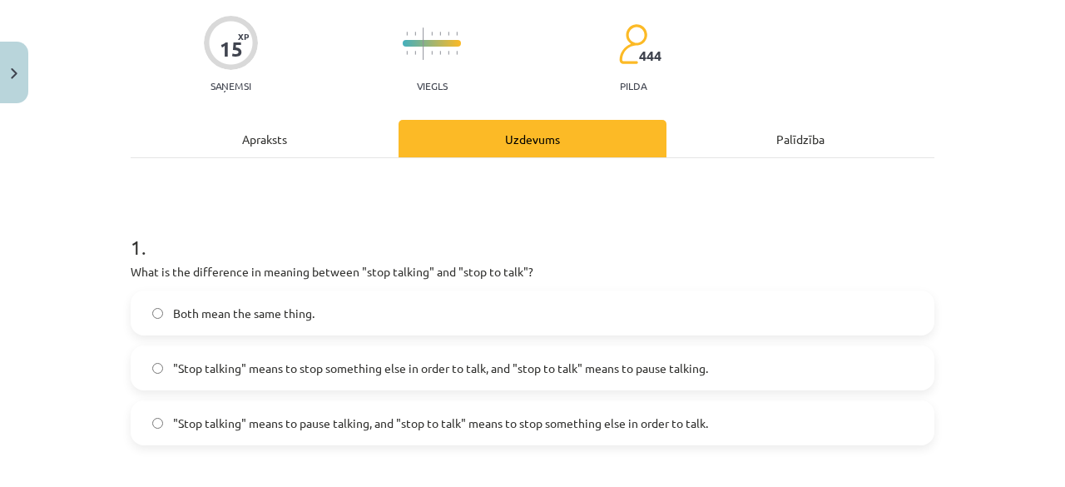
click at [296, 156] on div "Apraksts" at bounding box center [265, 138] width 268 height 37
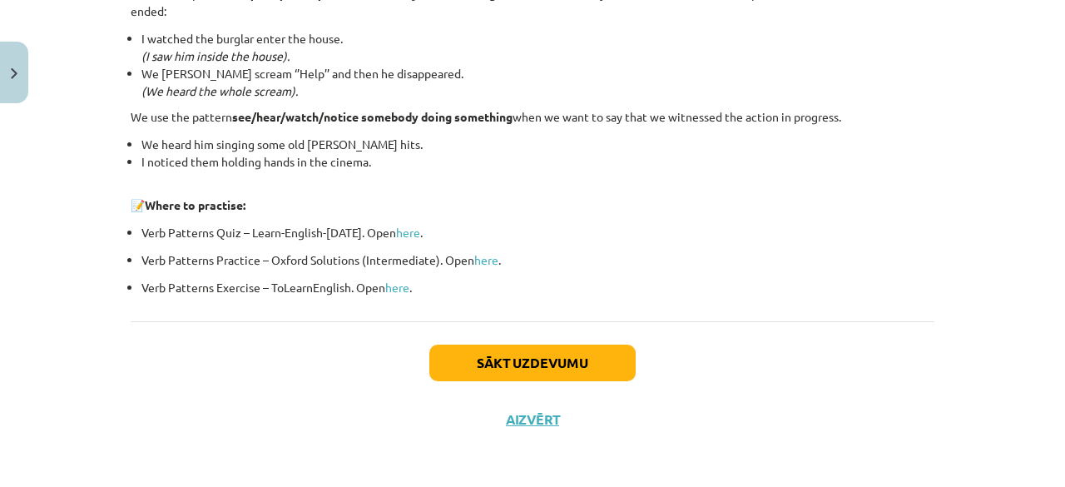
click at [553, 337] on div "Sākt uzdevumu Aizvērt" at bounding box center [533, 379] width 804 height 116
click at [558, 354] on button "Sākt uzdevumu" at bounding box center [532, 362] width 206 height 37
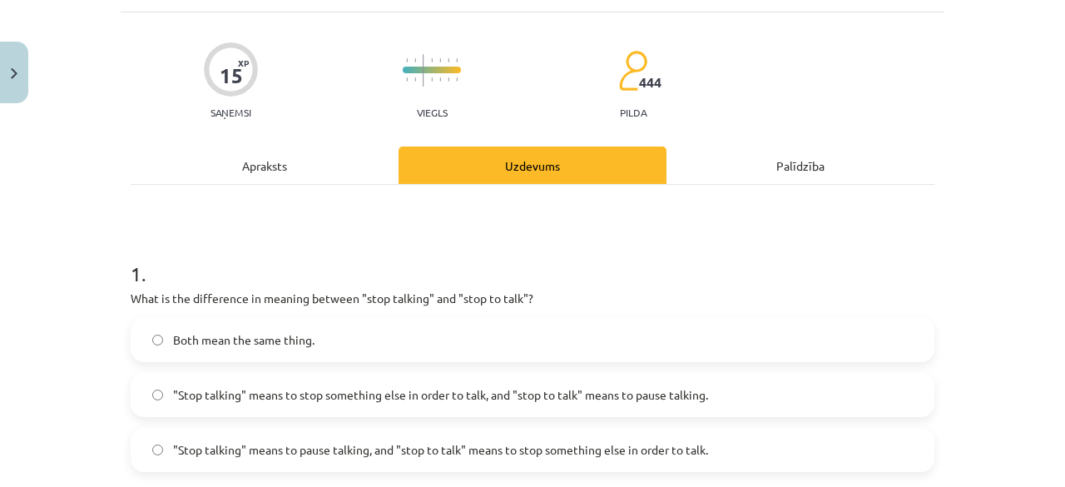
scroll to position [125, 0]
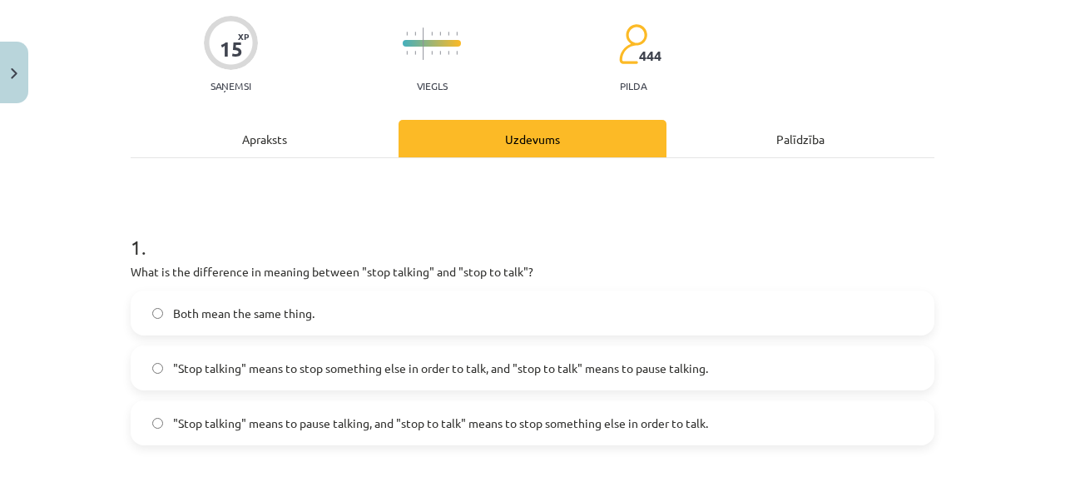
click at [329, 421] on span ""Stop talking" means to pause talking, and "stop to talk" means to stop somethi…" at bounding box center [440, 422] width 535 height 17
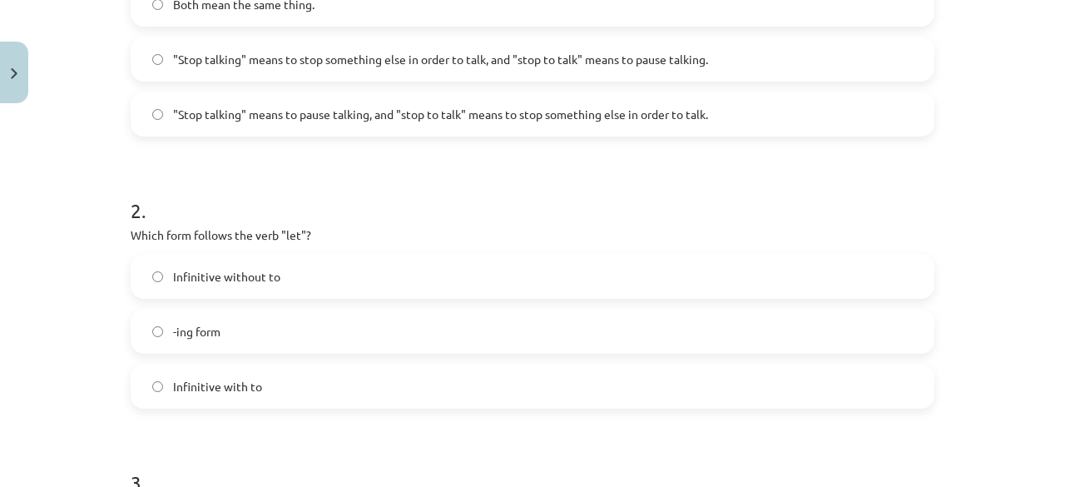
scroll to position [458, 0]
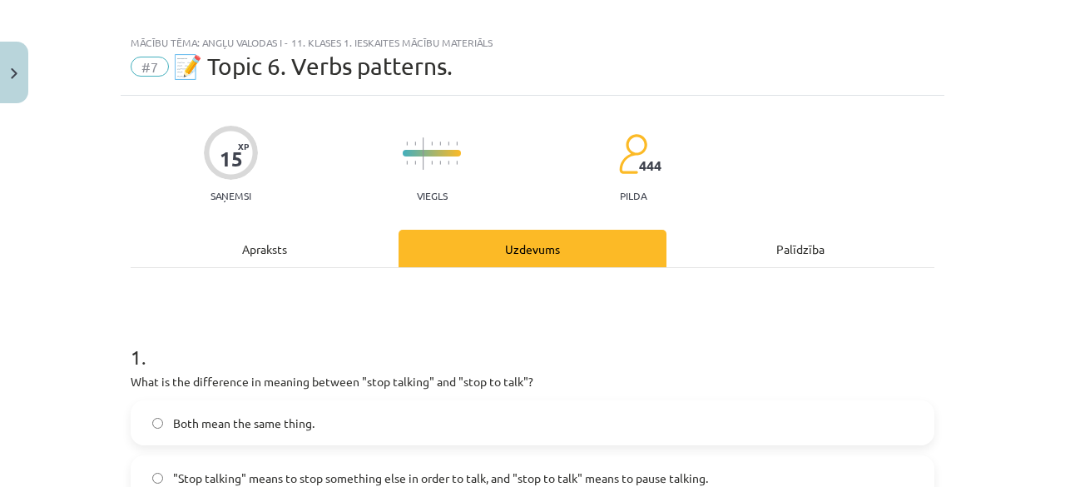
scroll to position [0, 0]
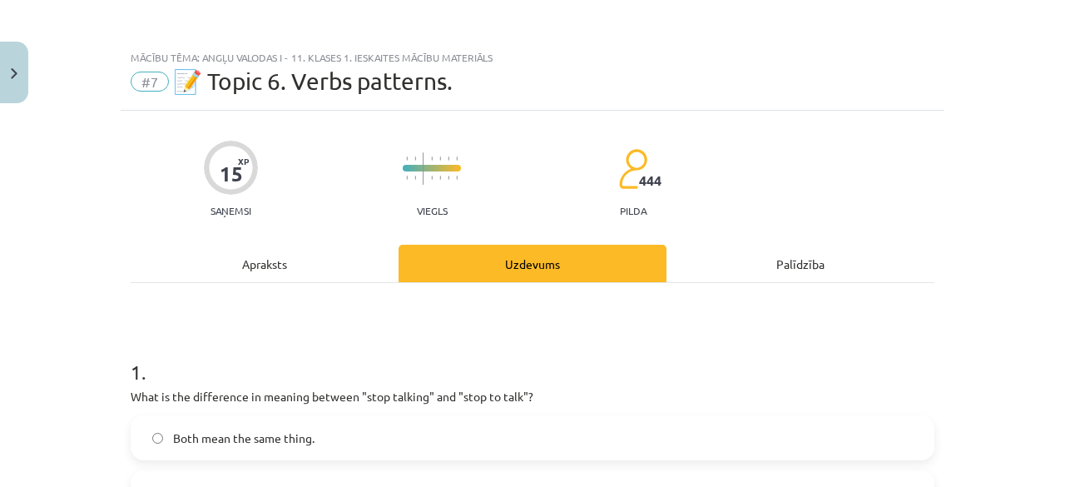
click at [269, 262] on div "Apraksts" at bounding box center [265, 263] width 268 height 37
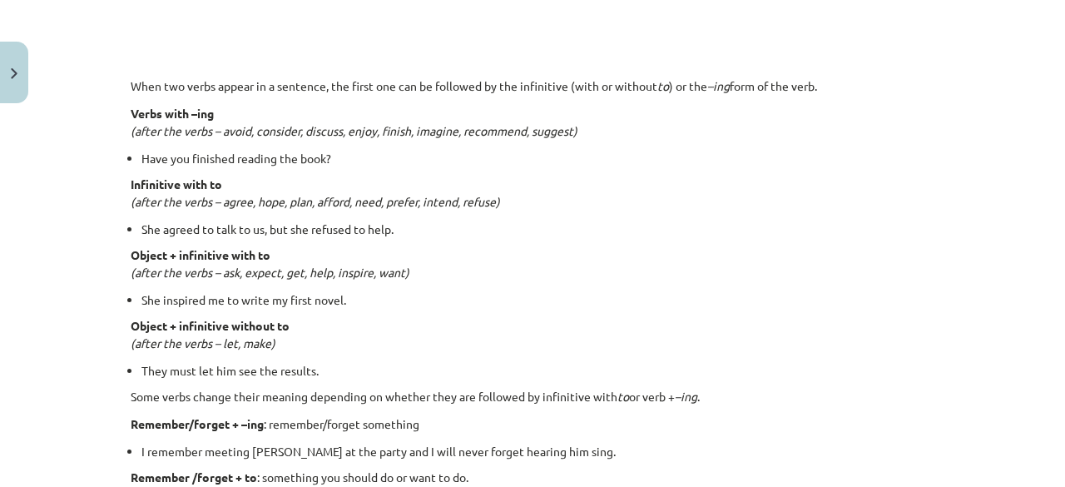
scroll to position [1290, 0]
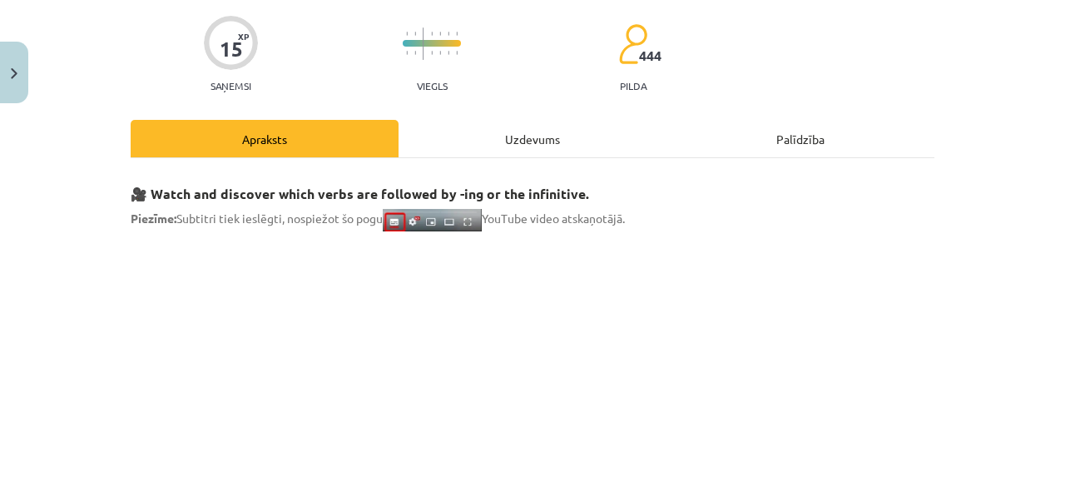
click at [433, 141] on div "Uzdevums" at bounding box center [533, 138] width 268 height 37
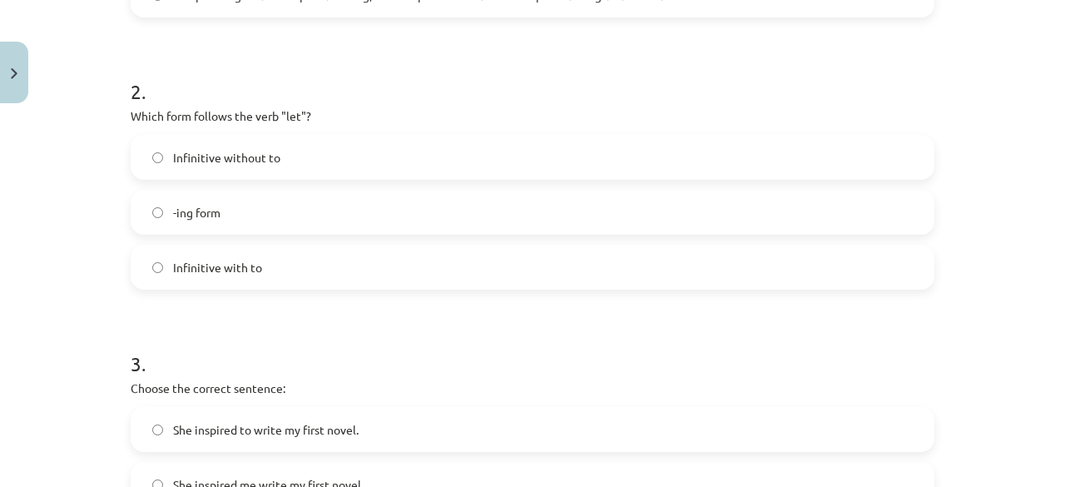
scroll to position [541, 0]
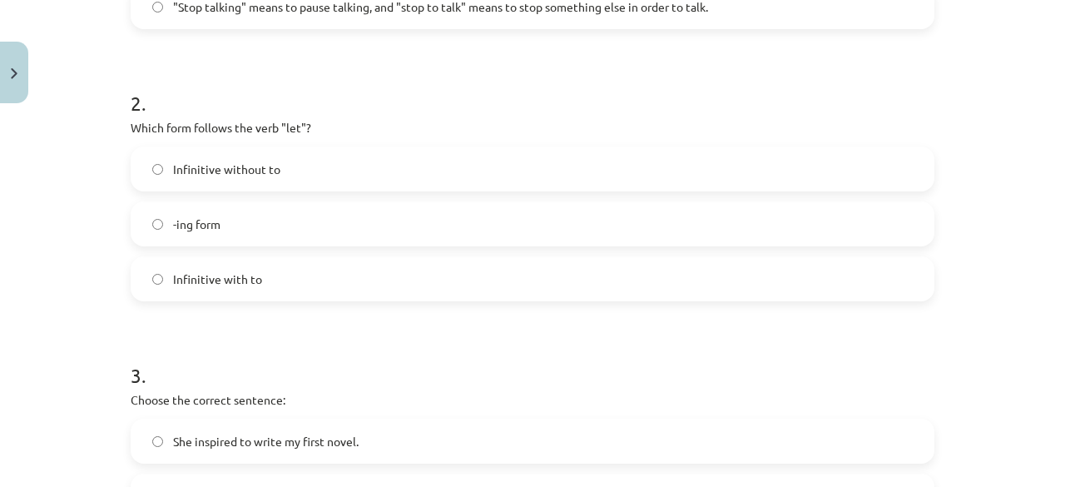
click at [238, 169] on span "Infinitive without to" at bounding box center [226, 169] width 107 height 17
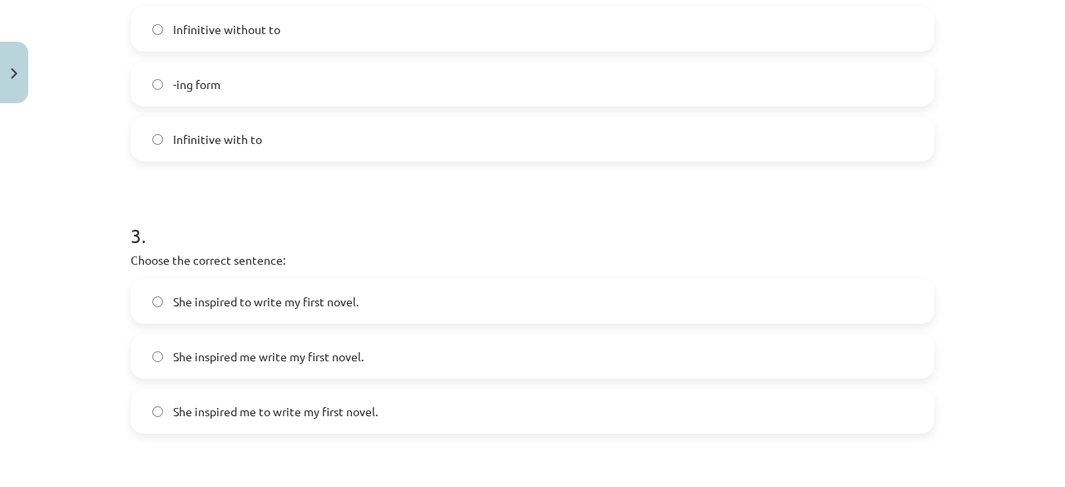
scroll to position [707, 0]
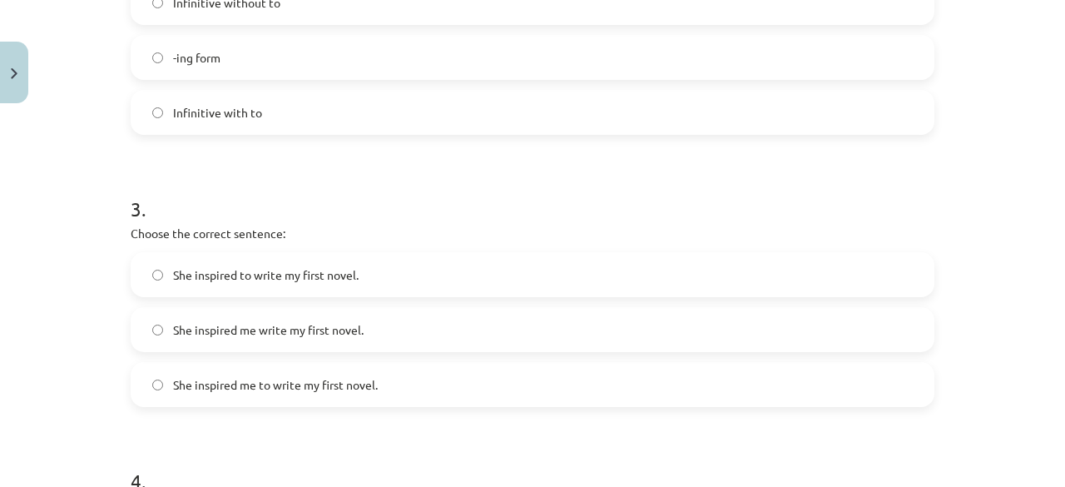
click at [327, 381] on span "She inspired me to write my first novel." at bounding box center [275, 384] width 205 height 17
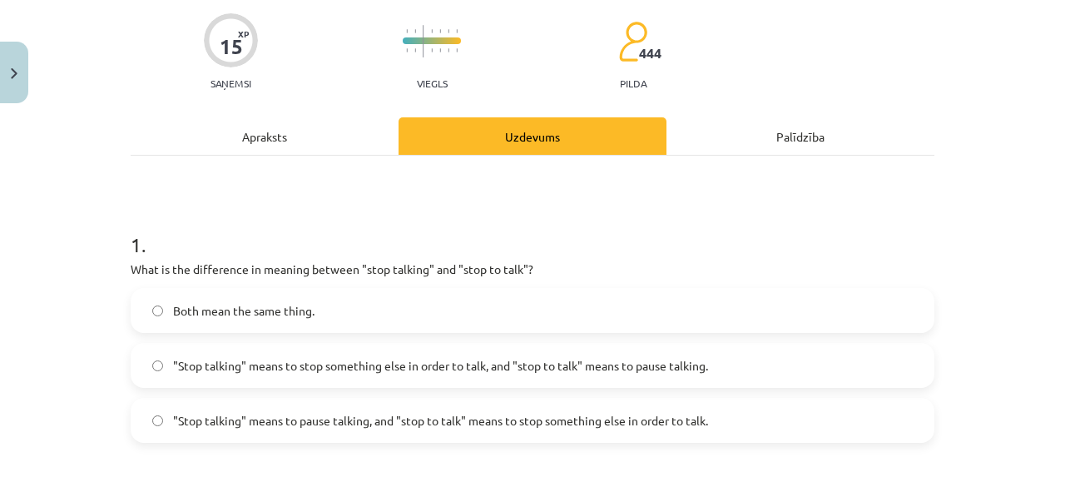
scroll to position [0, 0]
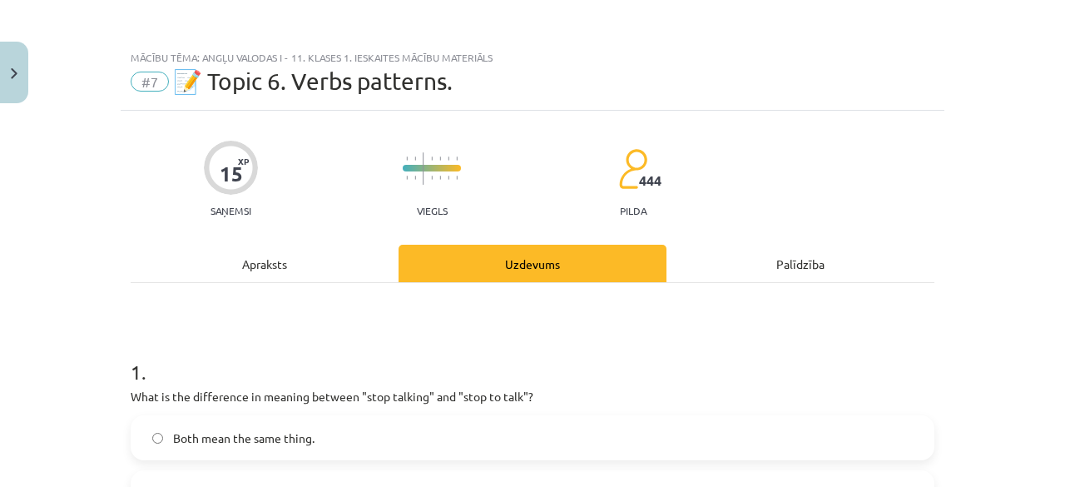
click at [240, 254] on div "Apraksts" at bounding box center [265, 263] width 268 height 37
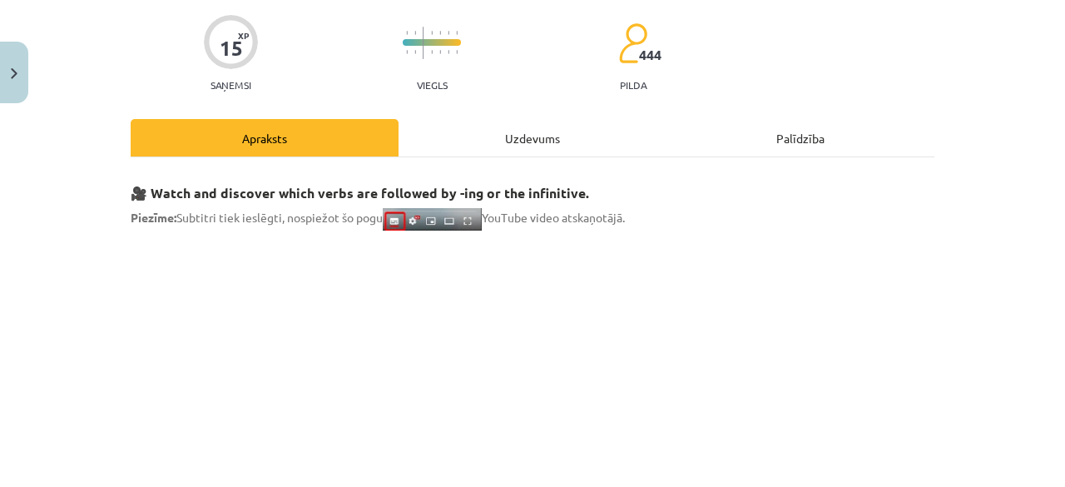
scroll to position [125, 0]
click at [419, 126] on div "Uzdevums" at bounding box center [533, 138] width 268 height 37
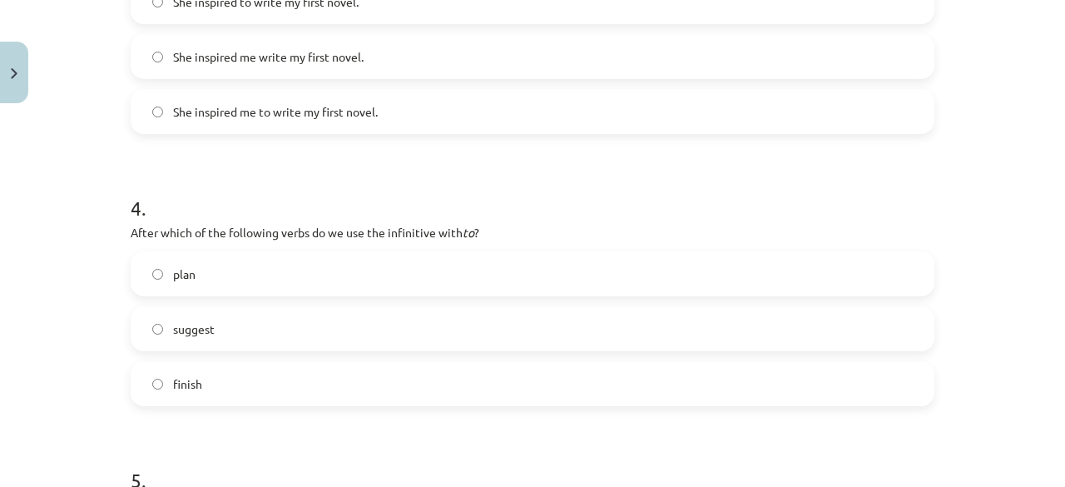
scroll to position [1040, 0]
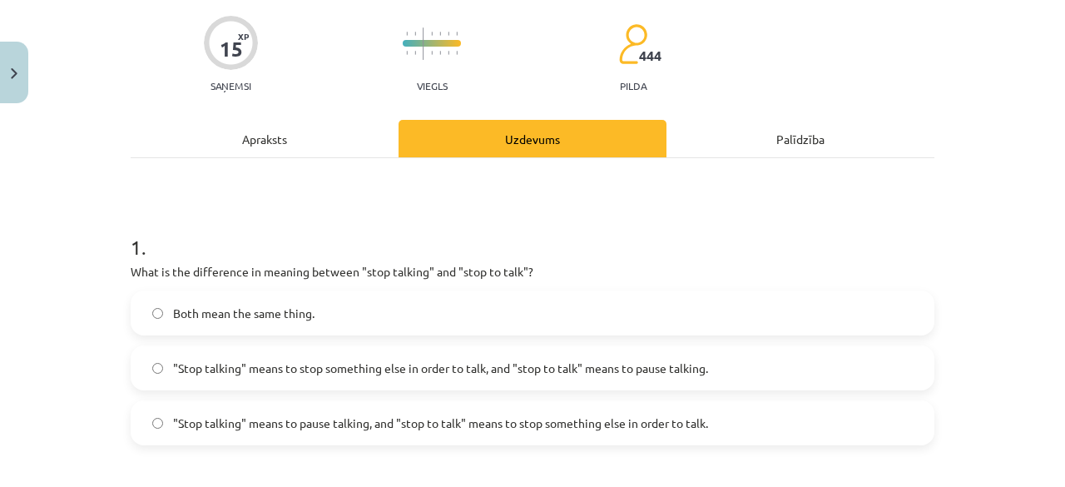
click at [260, 141] on div "Apraksts" at bounding box center [265, 138] width 268 height 37
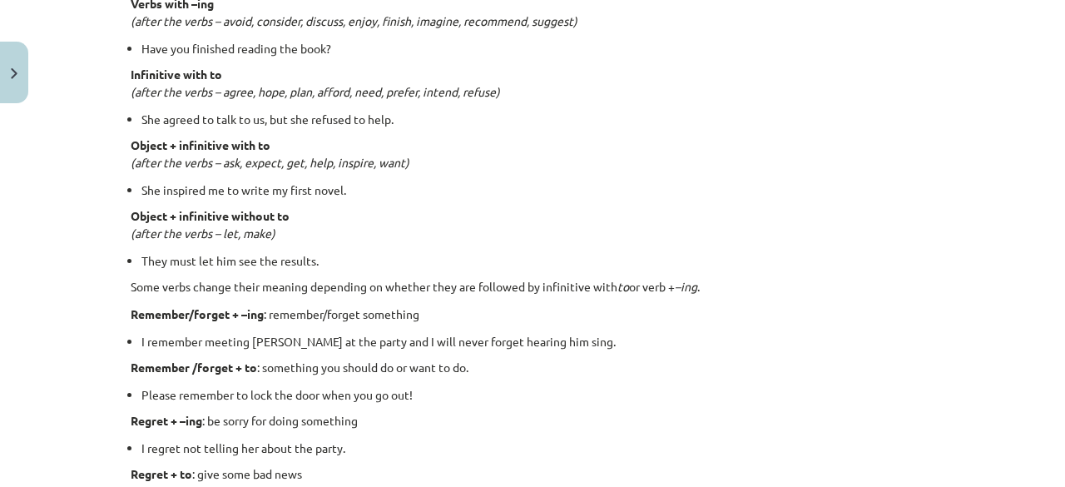
scroll to position [1290, 0]
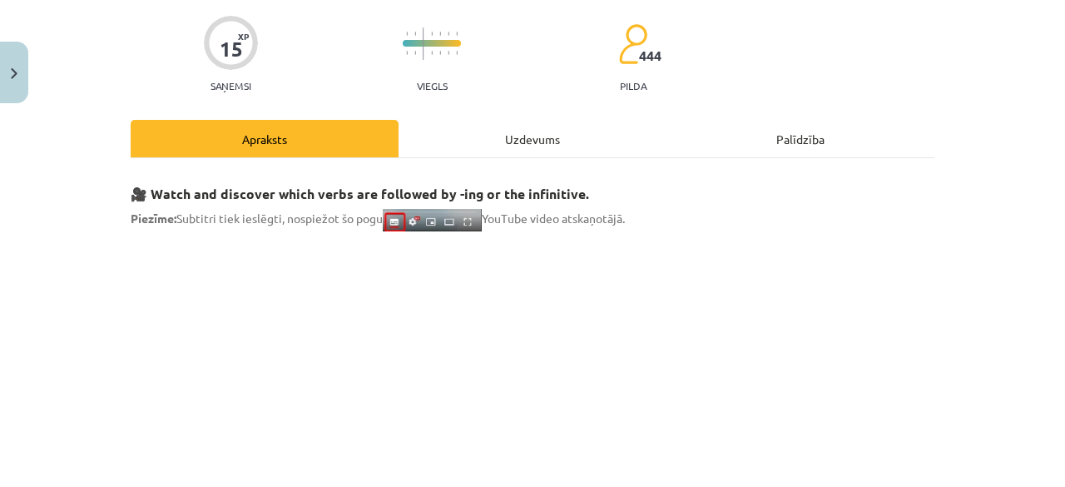
click at [438, 144] on div "Uzdevums" at bounding box center [533, 138] width 268 height 37
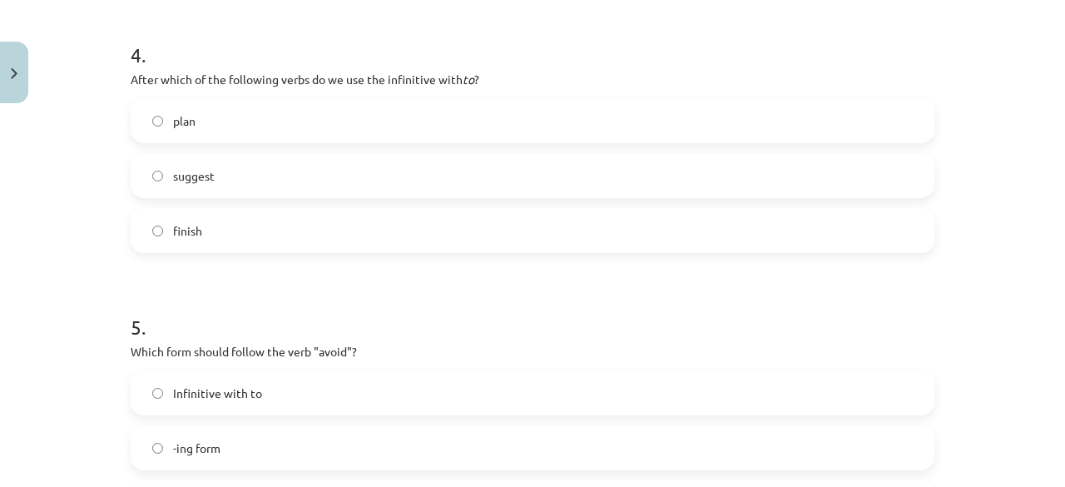
scroll to position [1123, 0]
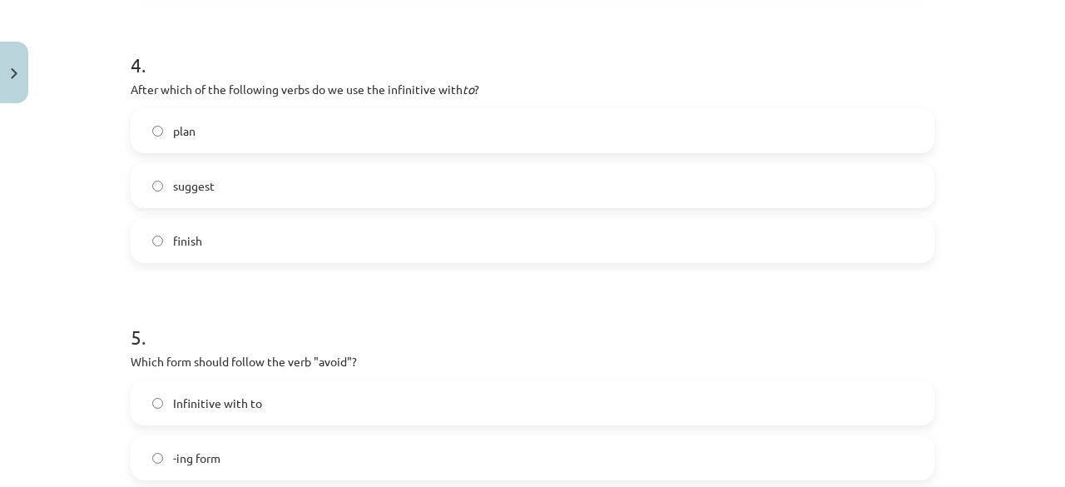
click at [250, 131] on label "plan" at bounding box center [532, 131] width 800 height 42
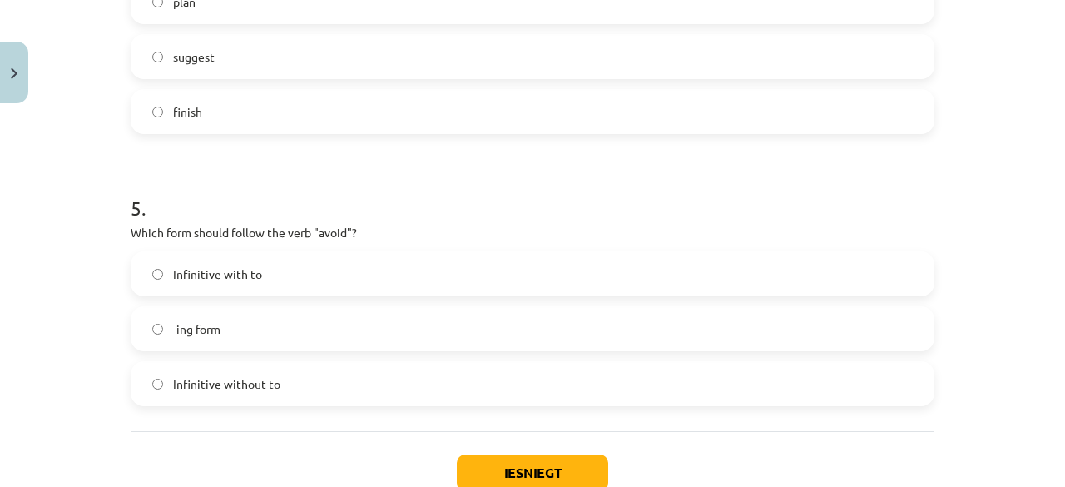
scroll to position [1290, 0]
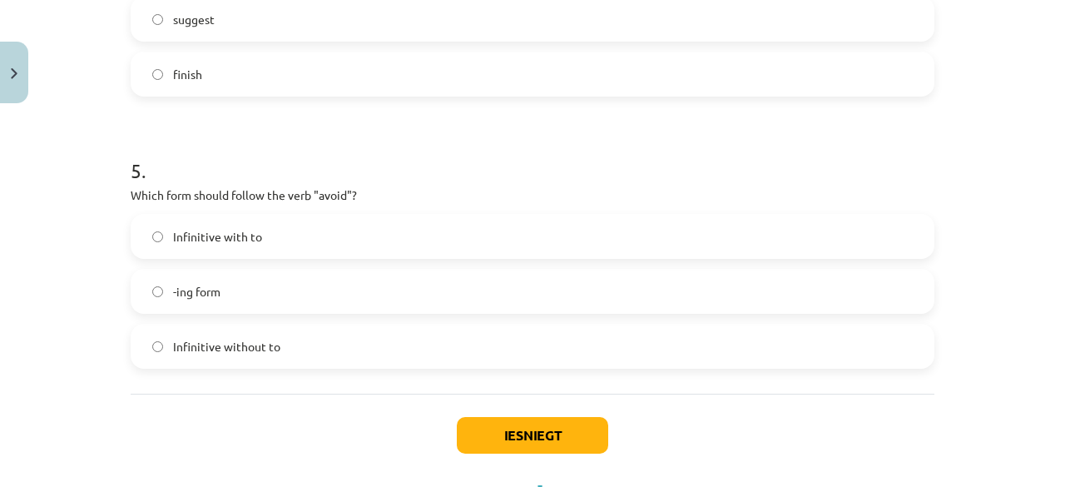
click at [290, 295] on label "-ing form" at bounding box center [532, 291] width 800 height 42
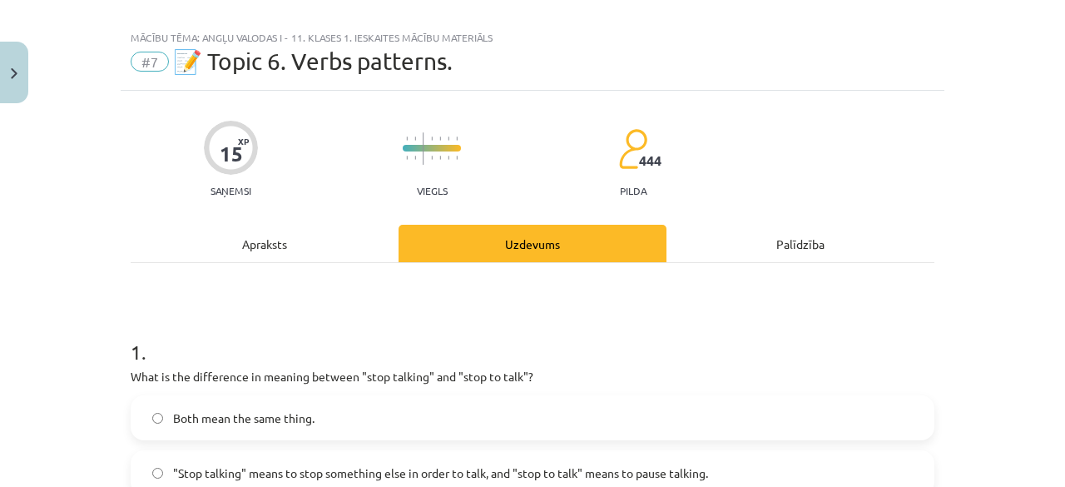
scroll to position [0, 0]
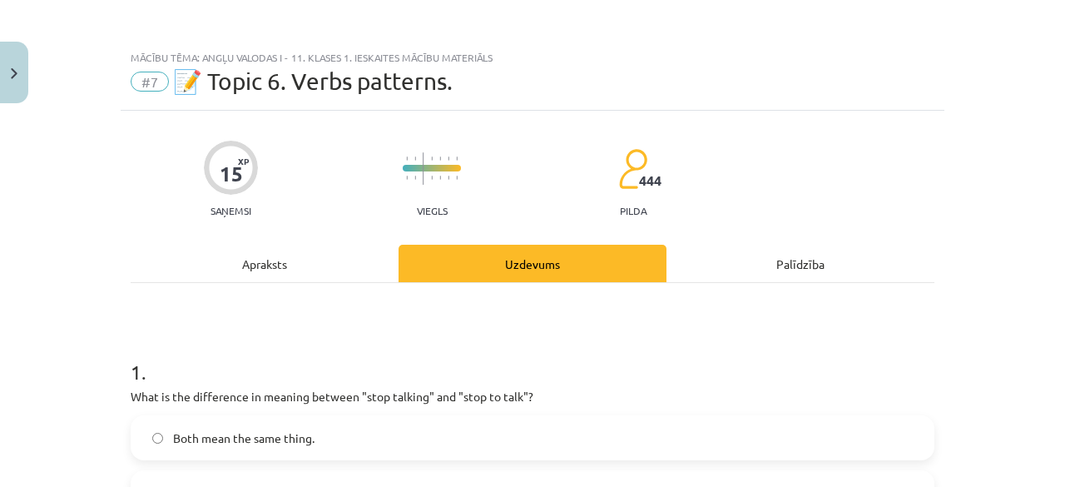
click at [251, 275] on div "Apraksts" at bounding box center [265, 263] width 268 height 37
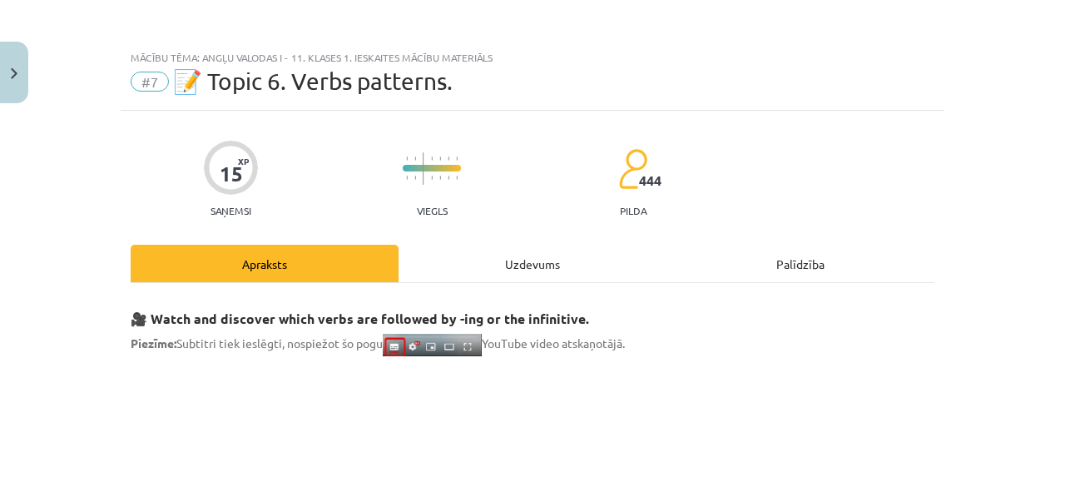
click at [433, 269] on div "Uzdevums" at bounding box center [533, 263] width 268 height 37
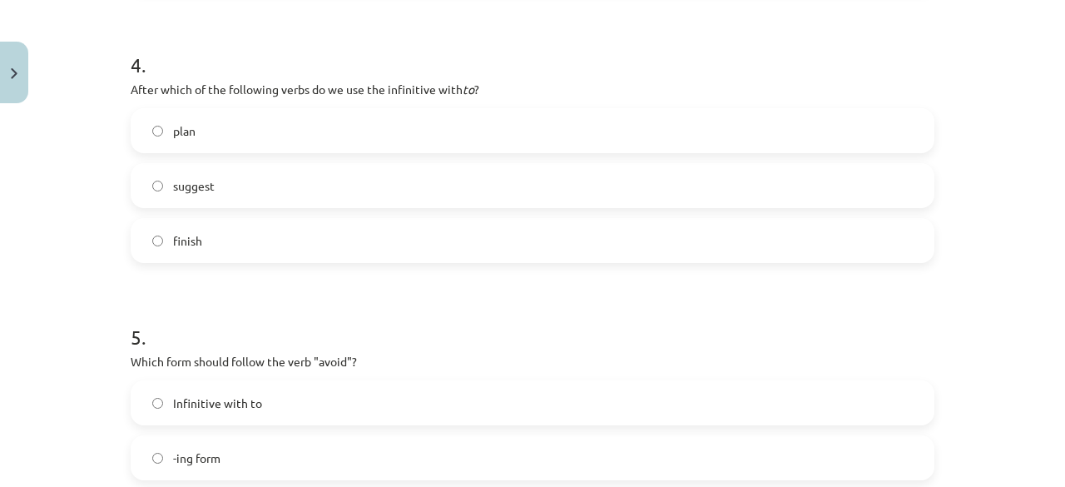
scroll to position [1363, 0]
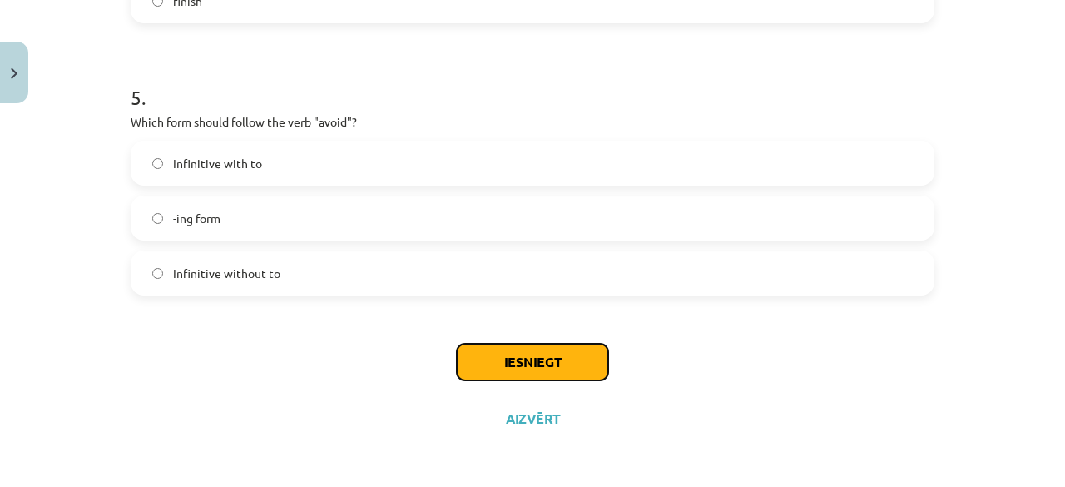
drag, startPoint x: 467, startPoint y: 343, endPoint x: 474, endPoint y: 347, distance: 8.6
click at [474, 347] on button "Iesniegt" at bounding box center [532, 362] width 151 height 37
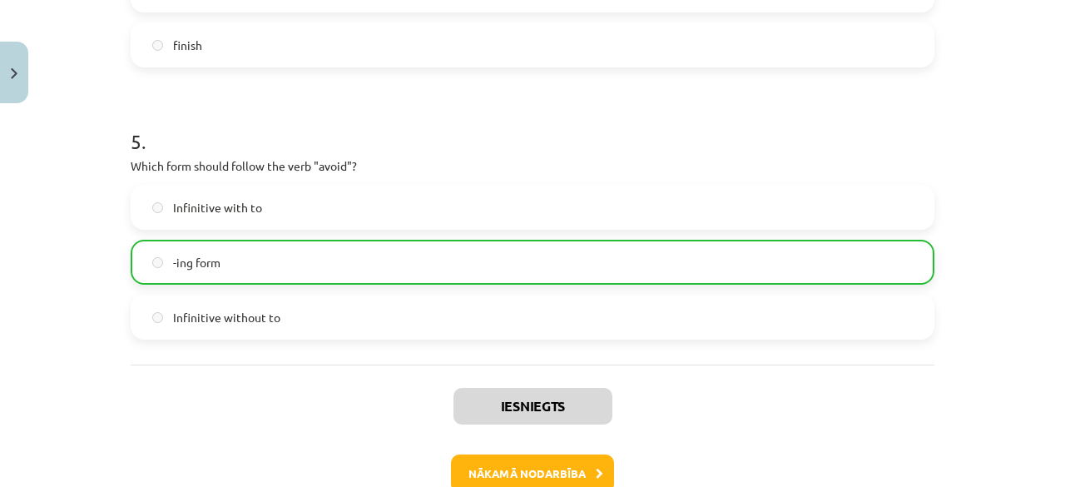
scroll to position [1415, 0]
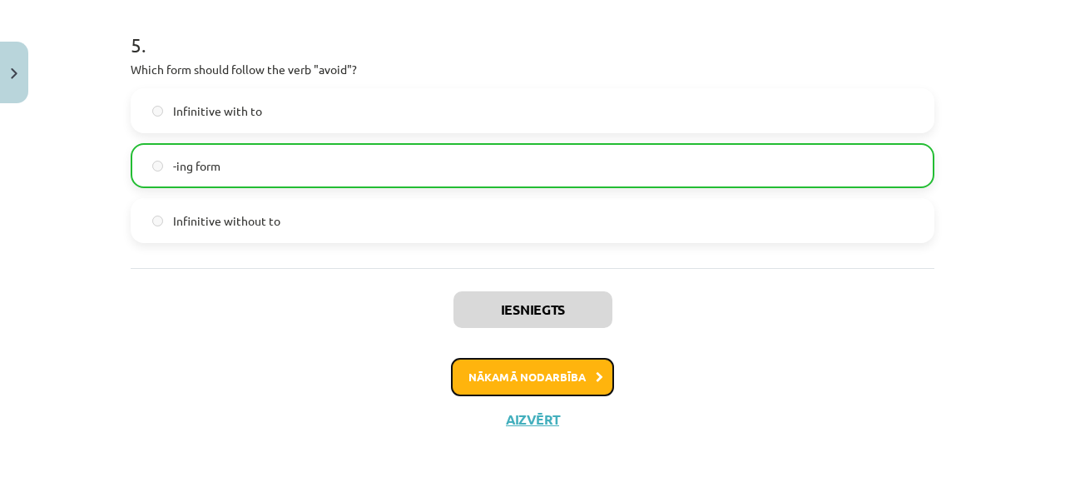
click at [534, 365] on button "Nākamā nodarbība" at bounding box center [532, 377] width 163 height 38
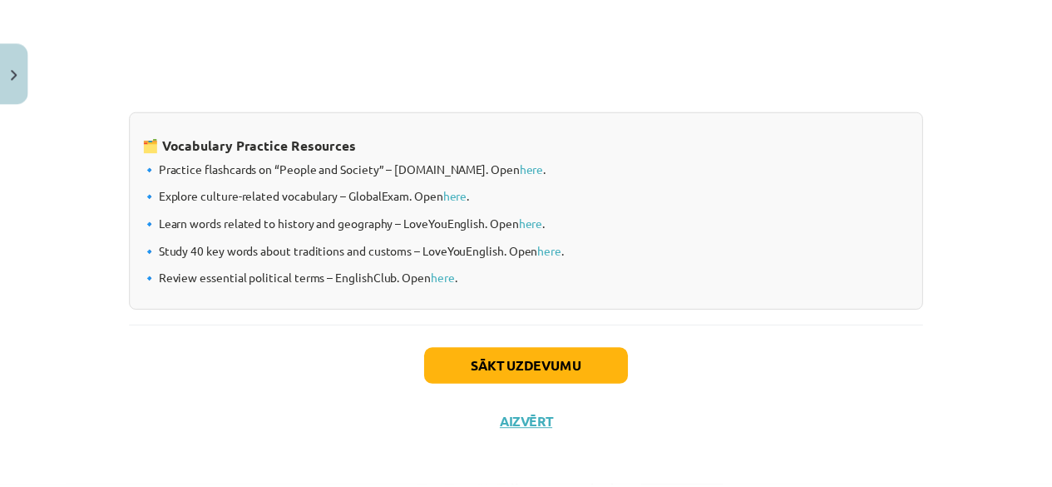
scroll to position [1475, 0]
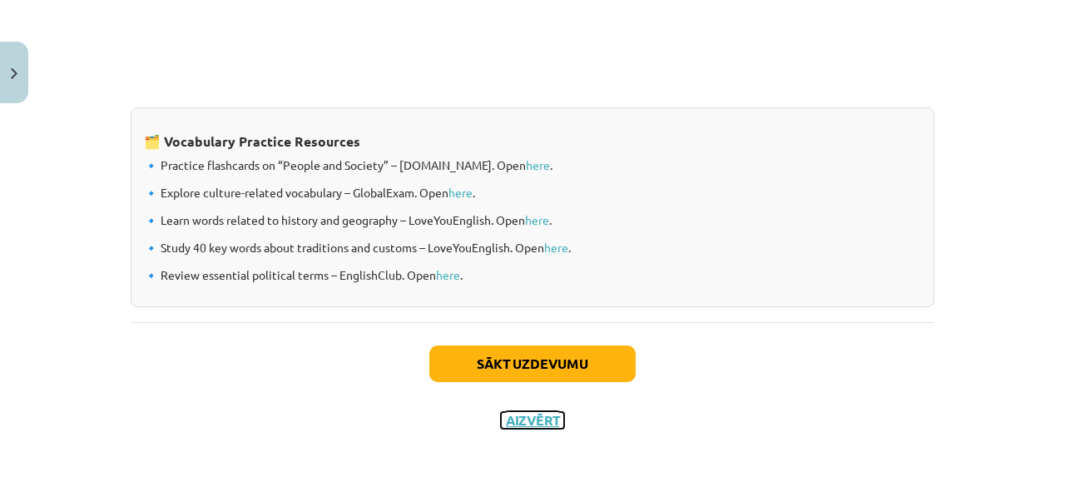
click at [524, 425] on button "Aizvērt" at bounding box center [532, 420] width 63 height 17
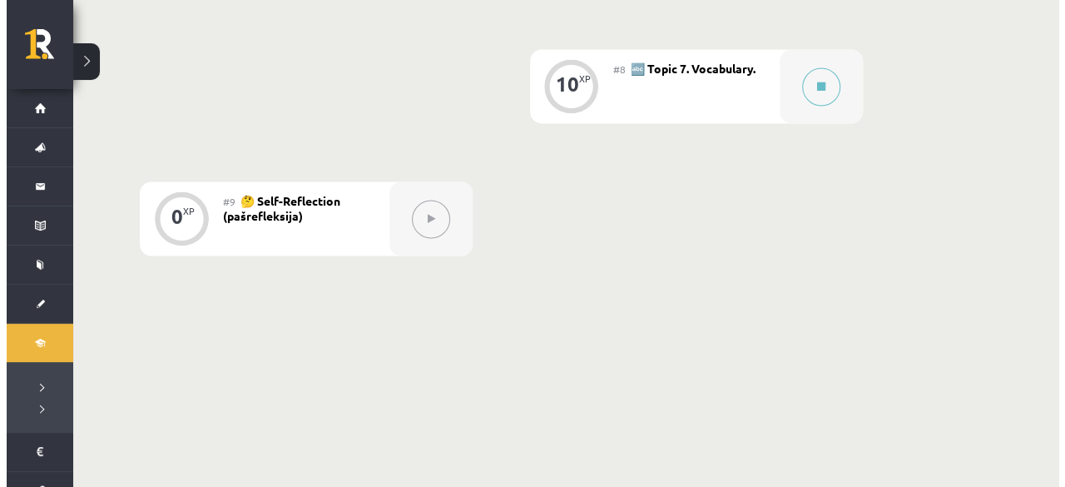
scroll to position [1322, 0]
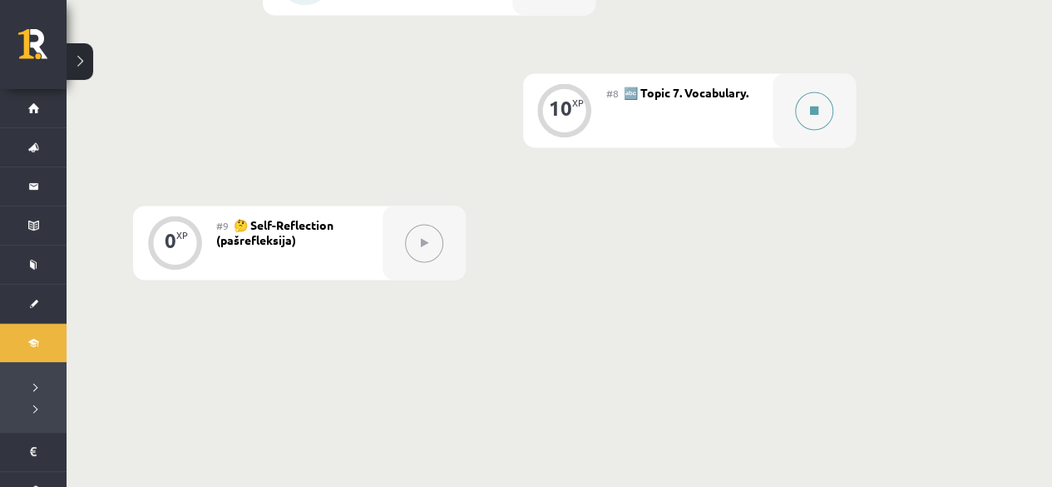
click at [817, 111] on icon at bounding box center [814, 111] width 8 height 10
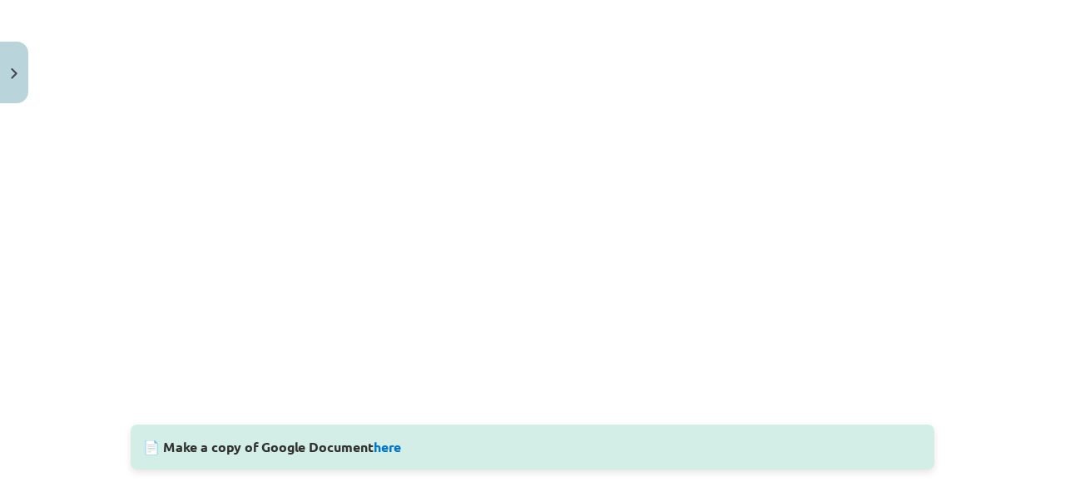
scroll to position [499, 0]
click at [389, 450] on link "here" at bounding box center [387, 447] width 27 height 17
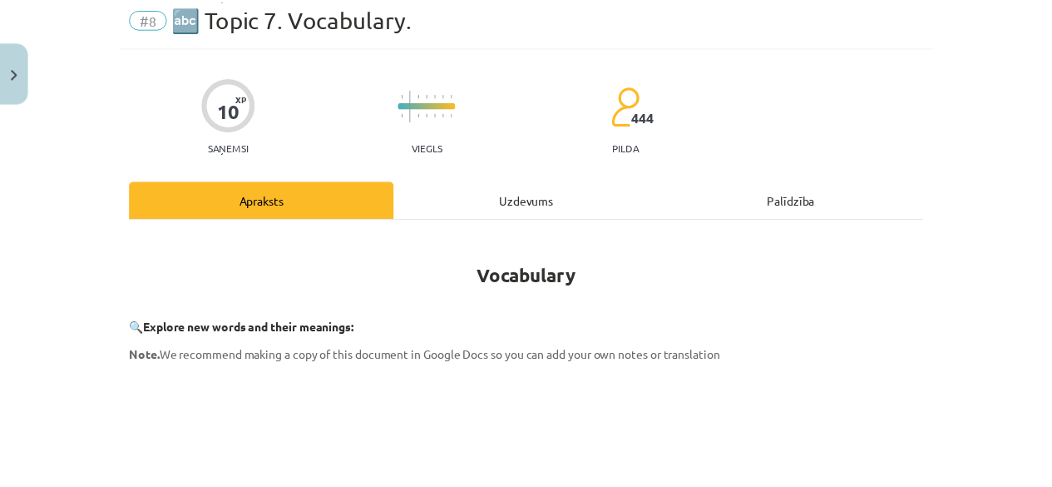
scroll to position [0, 0]
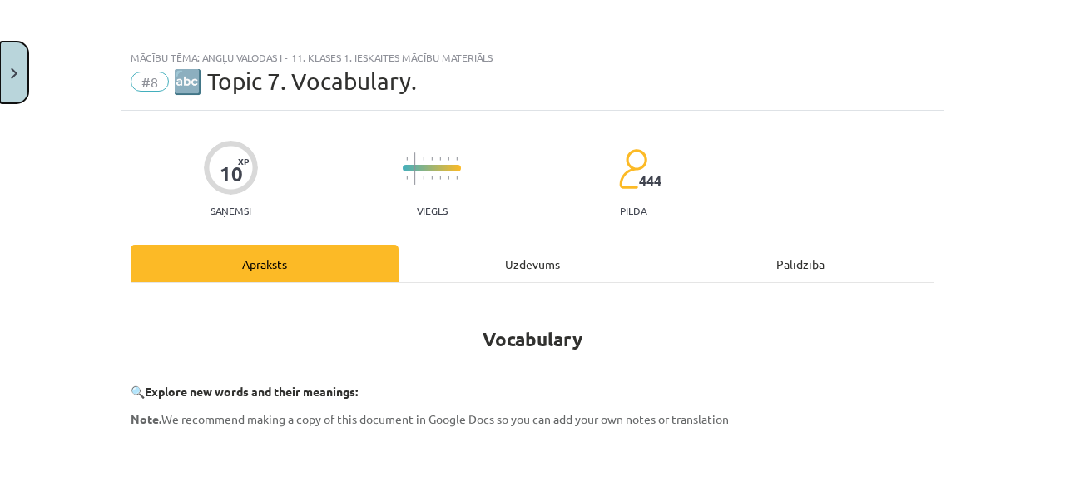
click at [8, 45] on button "Close" at bounding box center [14, 73] width 28 height 62
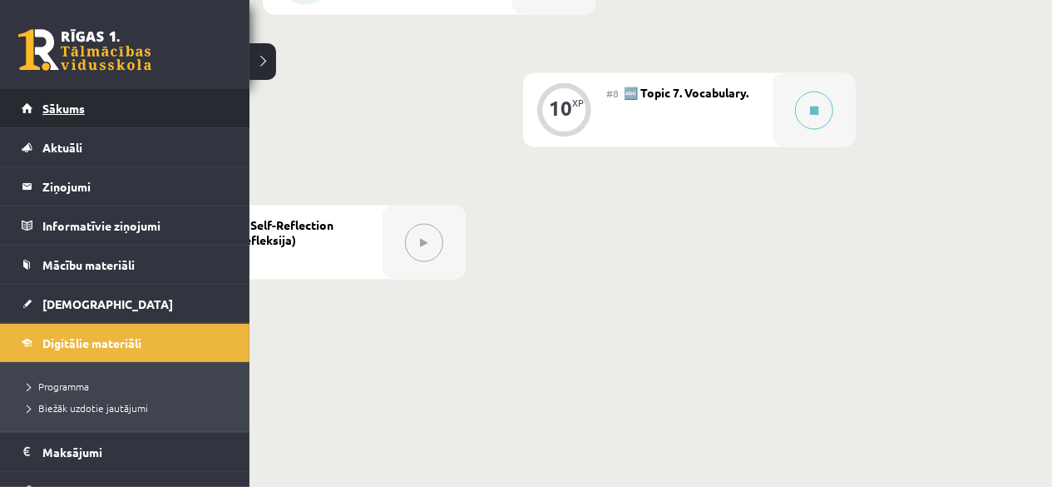
click at [22, 107] on link "Sākums" at bounding box center [125, 108] width 207 height 38
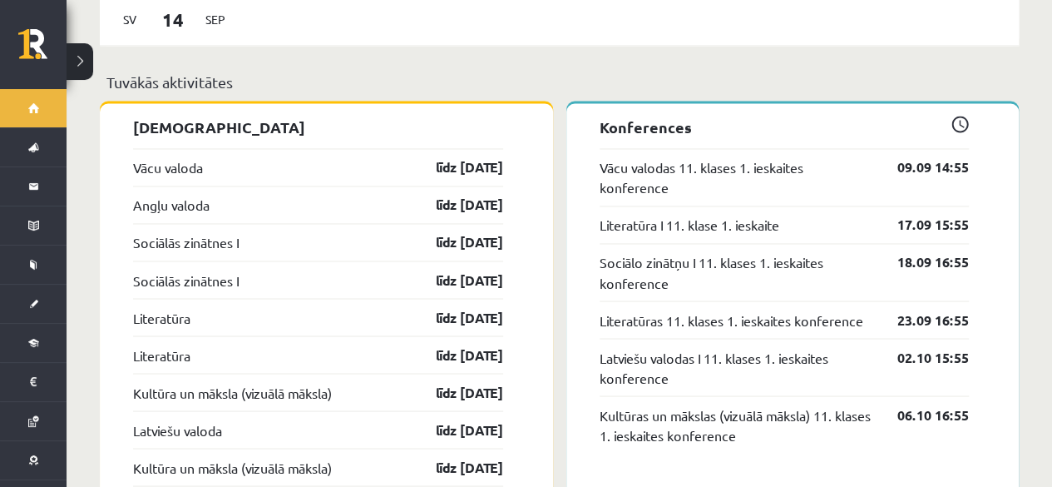
scroll to position [1414, 0]
